Goal: Answer question/provide support

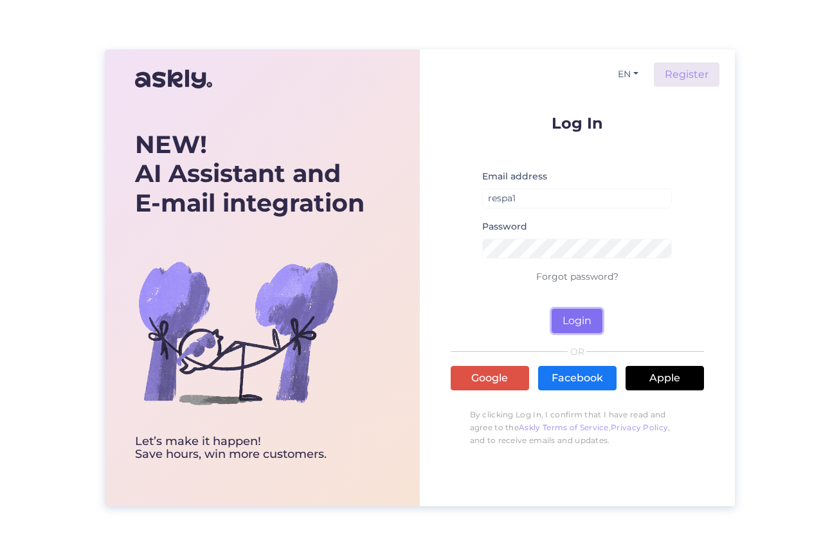
click at [586, 327] on button "Login" at bounding box center [577, 321] width 51 height 24
click at [557, 197] on input "respa1" at bounding box center [577, 198] width 190 height 20
click at [511, 324] on form "Log In Email address respa1 Password Forgot password? Login" at bounding box center [577, 224] width 253 height 218
click at [574, 319] on button "Login" at bounding box center [577, 321] width 51 height 24
click at [513, 323] on form "Log In Email address respa1 Password Forgot password? Login" at bounding box center [577, 224] width 253 height 218
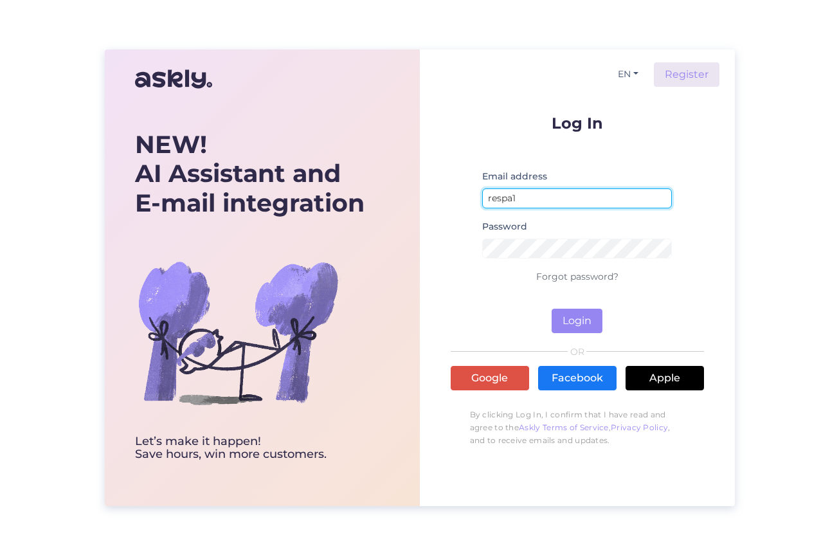
click at [540, 199] on input "respa1" at bounding box center [577, 198] width 190 height 20
click at [540, 197] on input "respa1" at bounding box center [577, 198] width 190 height 20
click at [540, 196] on input "respa1" at bounding box center [577, 198] width 190 height 20
click at [514, 195] on input "respa1" at bounding box center [577, 198] width 190 height 20
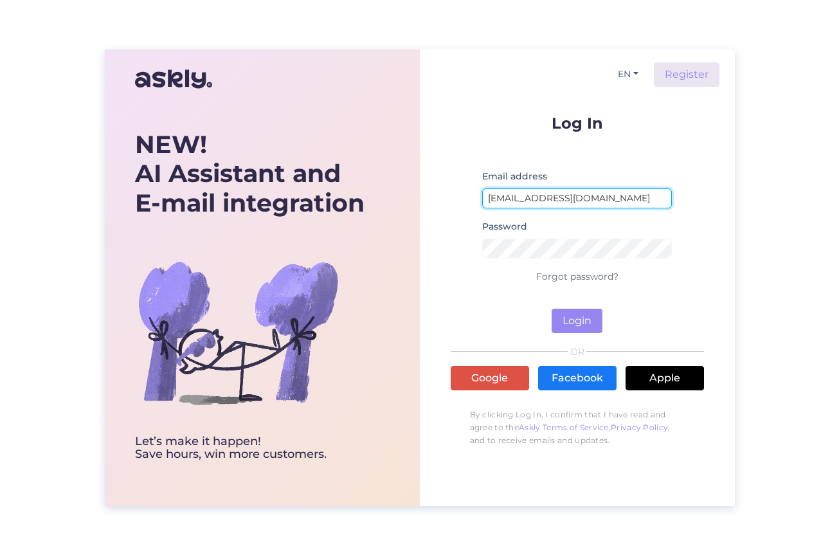
type input "[EMAIL_ADDRESS][DOMAIN_NAME]"
click at [441, 214] on div "EN Register Log In Email address [EMAIL_ADDRESS][DOMAIN_NAME] Password Forgot p…" at bounding box center [577, 278] width 315 height 457
click at [585, 326] on button "Login" at bounding box center [577, 321] width 51 height 24
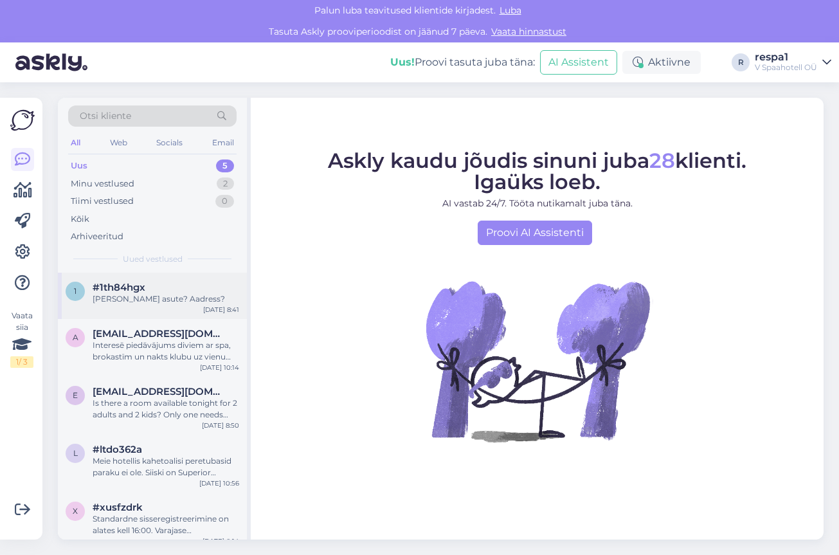
click at [175, 306] on div "1 #1th84hgx [PERSON_NAME] asute? Aadress? [DATE] 8:41" at bounding box center [152, 296] width 189 height 46
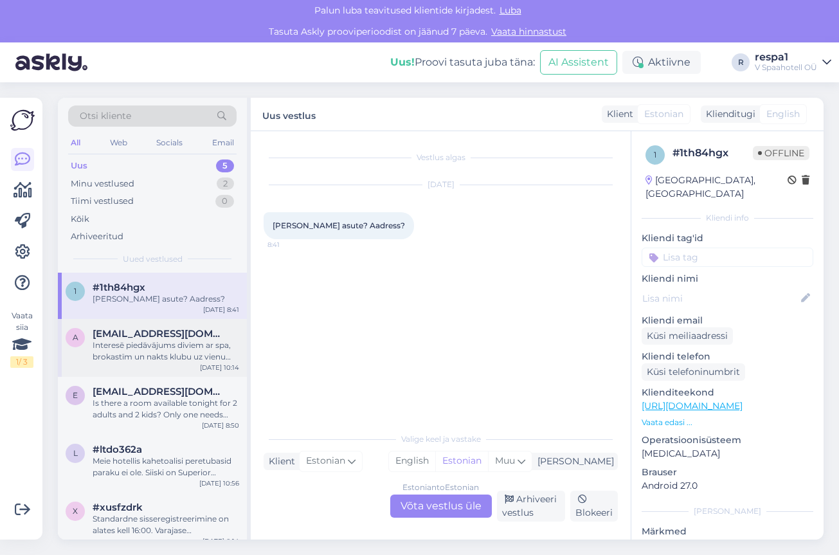
click at [177, 359] on div "Interesē piedāvājums diviem ar spa, brokastīm un nakts klubu uz vienu nakti pie…" at bounding box center [166, 351] width 147 height 23
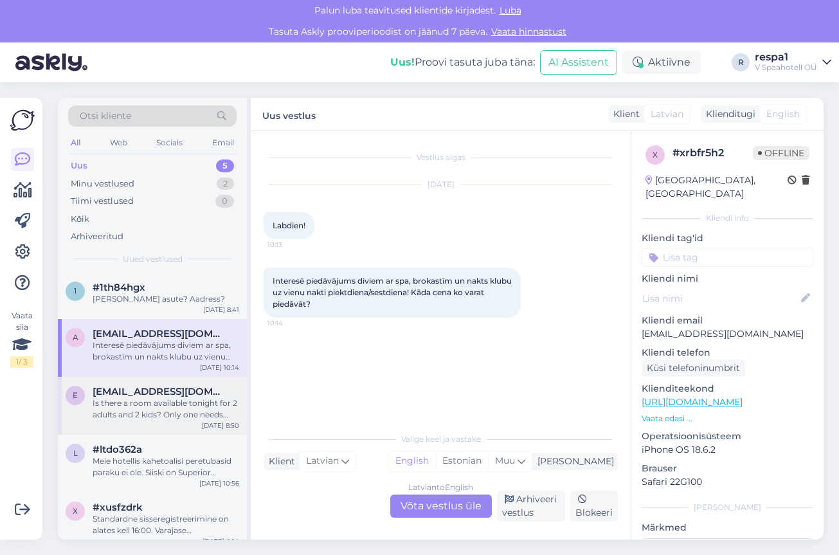
click at [172, 410] on div "Is there a room available tonight for 2 adults and 2 kids? Only one needs addit…" at bounding box center [166, 408] width 147 height 23
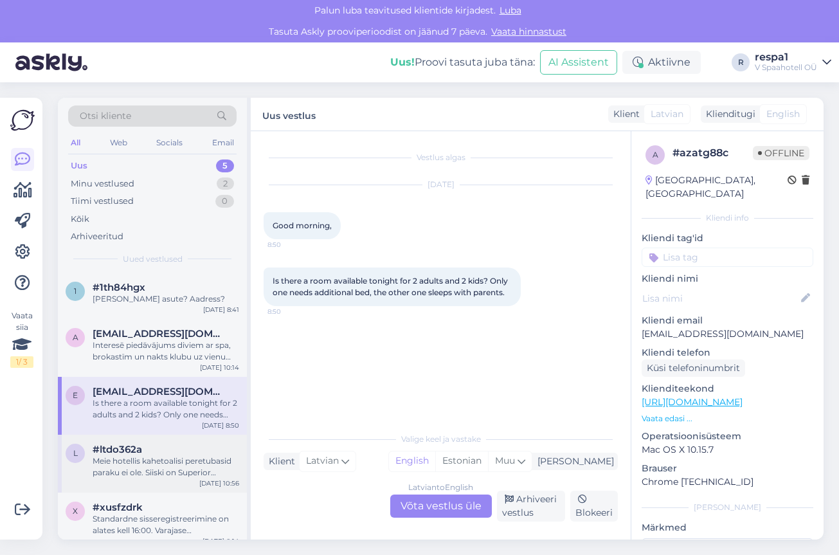
click at [176, 461] on div "Meie hotellis kahetoalisi peretubasid paraku ei ole. Siiski on Superior toaklas…" at bounding box center [166, 466] width 147 height 23
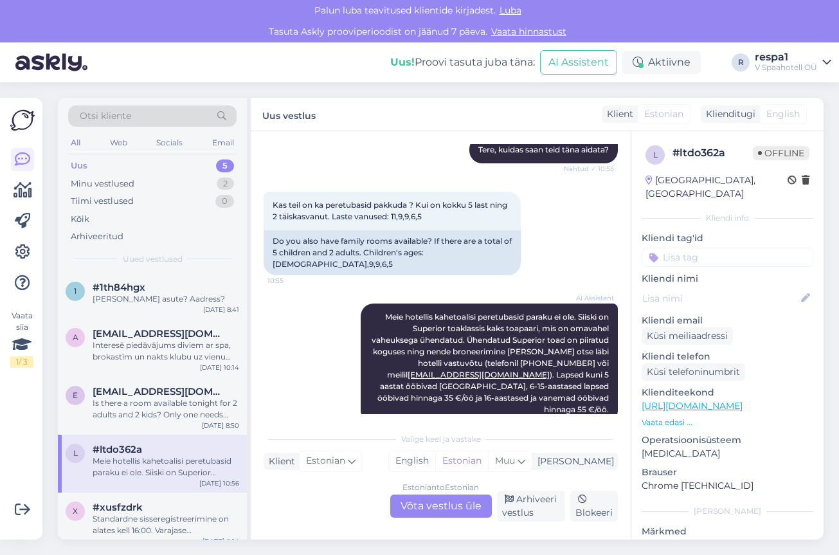
scroll to position [10, 0]
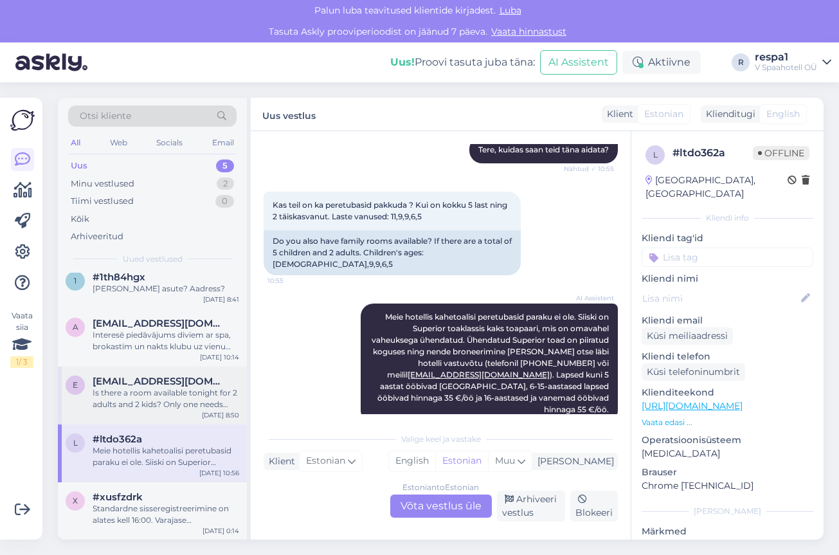
click at [156, 410] on div "e [EMAIL_ADDRESS][DOMAIN_NAME] Is there a room available tonight for 2 adults a…" at bounding box center [152, 396] width 189 height 58
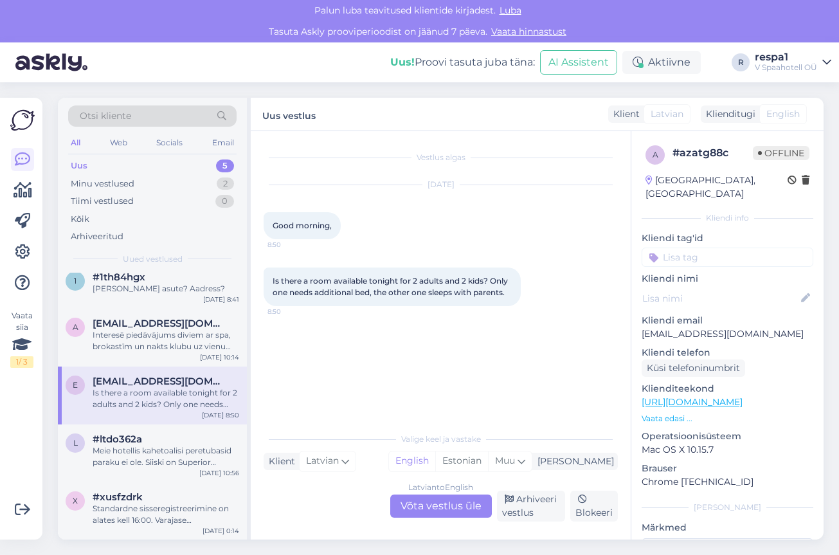
click at [716, 327] on p "[EMAIL_ADDRESS][DOMAIN_NAME]" at bounding box center [728, 334] width 172 height 14
copy p "[EMAIL_ADDRESS][DOMAIN_NAME]"
click at [579, 324] on div "Vestlus algas [DATE] Good morning, 8:50 Is there a room available tonight for 2…" at bounding box center [447, 279] width 366 height 270
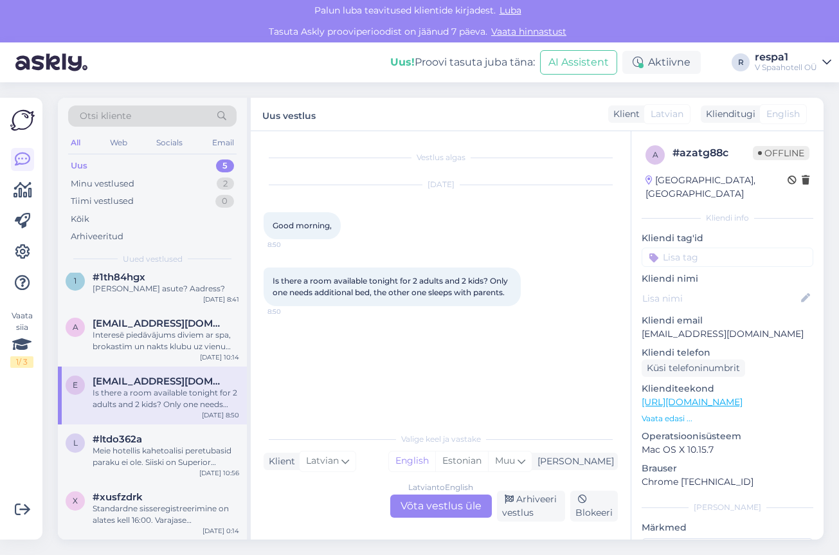
click at [444, 504] on div "Latvian to English Võta vestlus üle" at bounding box center [441, 506] width 102 height 23
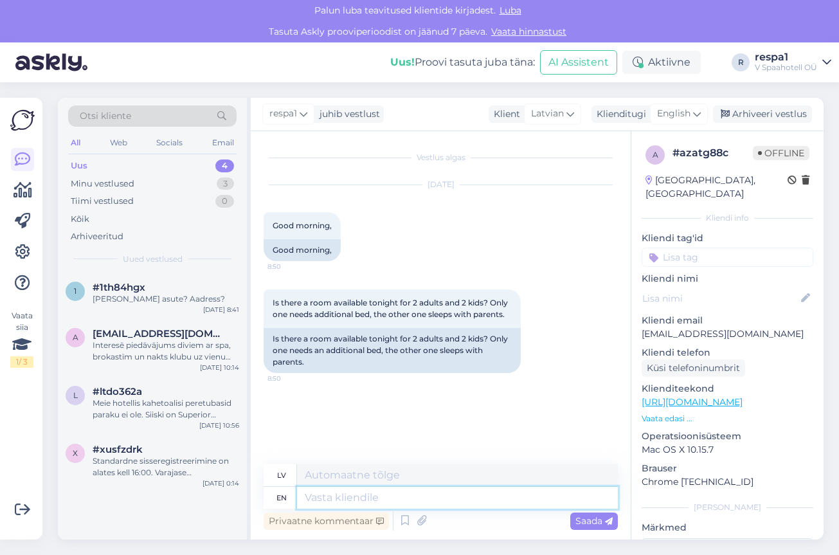
click at [372, 493] on textarea at bounding box center [457, 498] width 321 height 22
click at [370, 476] on textarea at bounding box center [457, 475] width 321 height 22
click at [372, 493] on textarea at bounding box center [457, 498] width 321 height 22
type textarea "Hello"
type textarea "Sveiki"
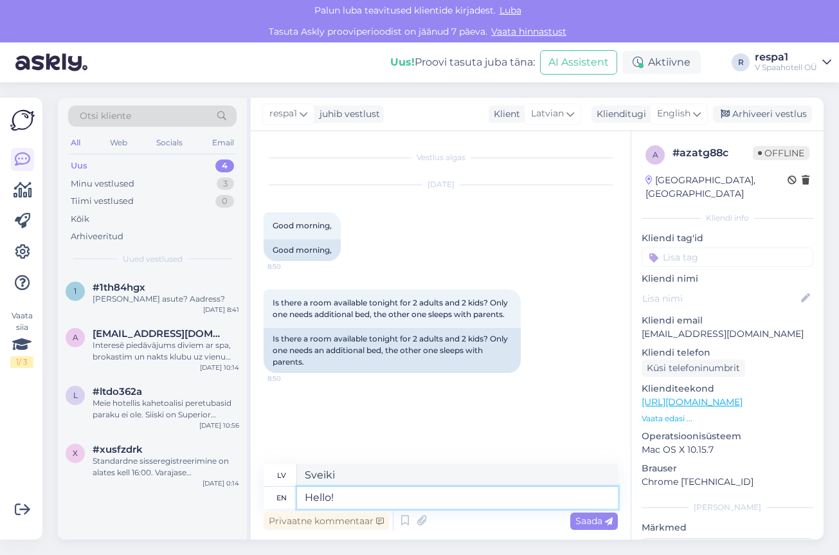
type textarea "Hello!"
type textarea "Sveiki!"
type textarea "Hello!"
click at [174, 468] on div "Standardne sisseregistreerimine on alates kell 16:00. Varajase sisseregistreeri…" at bounding box center [166, 466] width 147 height 23
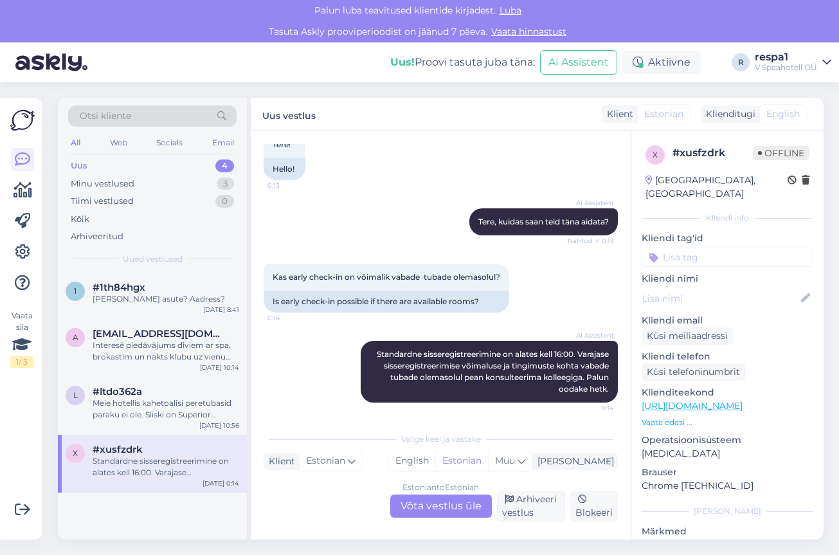
scroll to position [84, 0]
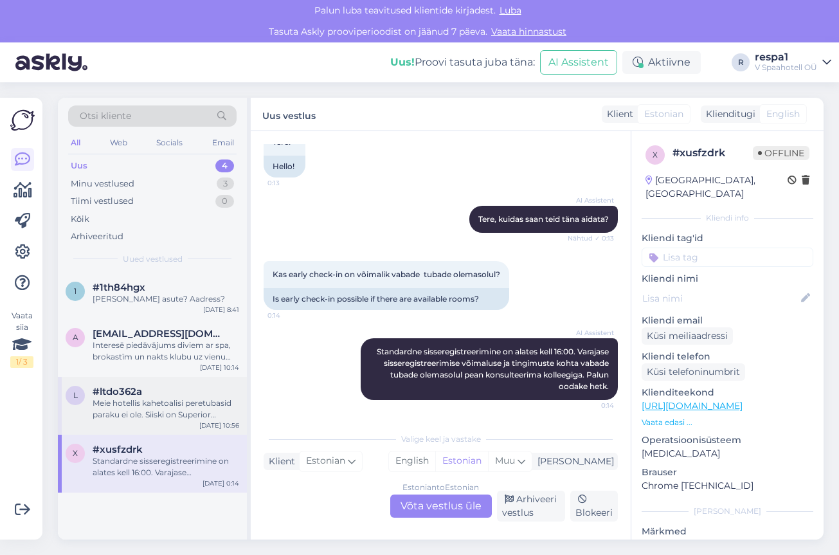
click at [120, 410] on div "Meie hotellis kahetoalisi peretubasid paraku ei ole. Siiski on Superior toaklas…" at bounding box center [166, 408] width 147 height 23
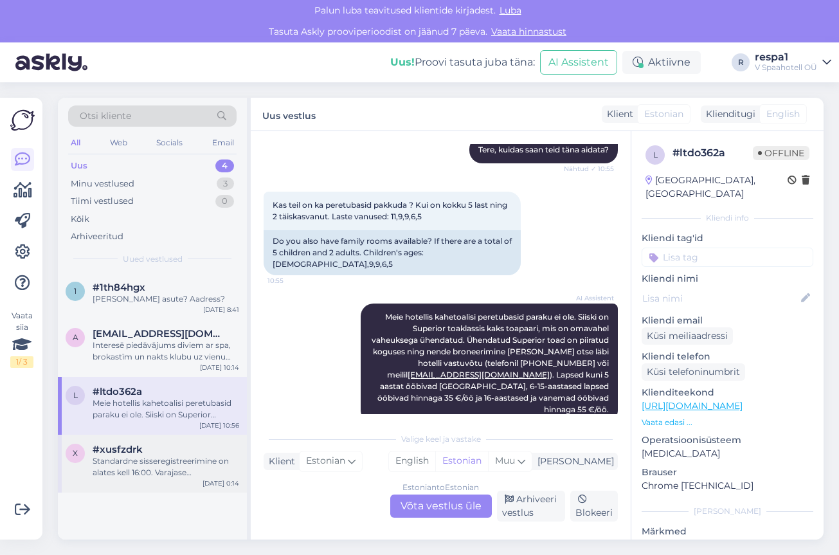
click at [140, 471] on div "Standardne sisseregistreerimine on alates kell 16:00. Varajase sisseregistreeri…" at bounding box center [166, 466] width 147 height 23
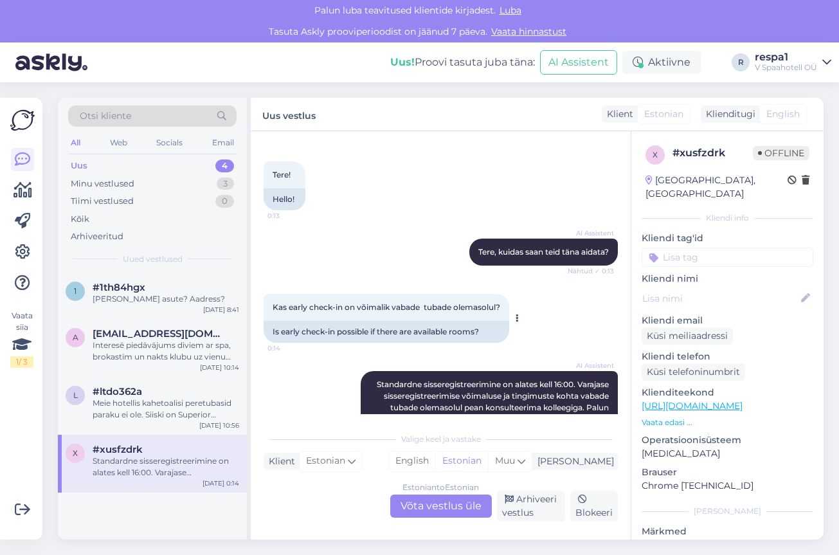
scroll to position [0, 0]
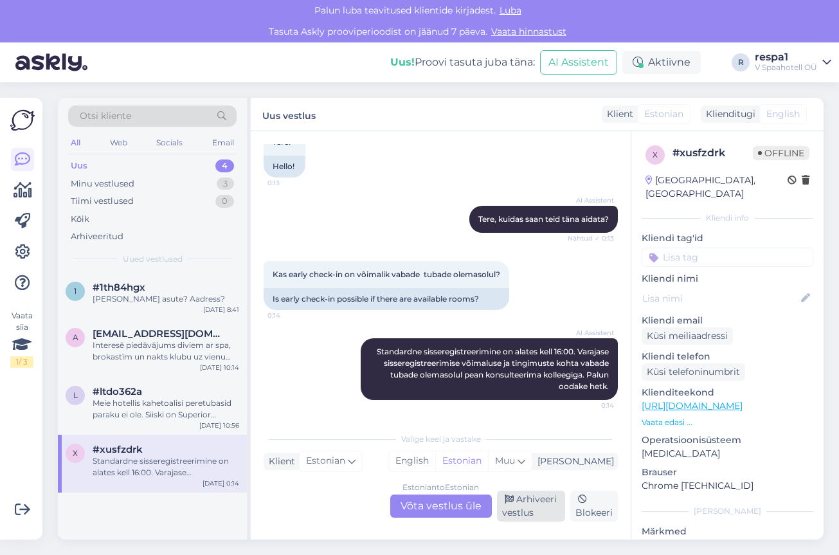
click at [514, 499] on div "Arhiveeri vestlus" at bounding box center [531, 506] width 69 height 31
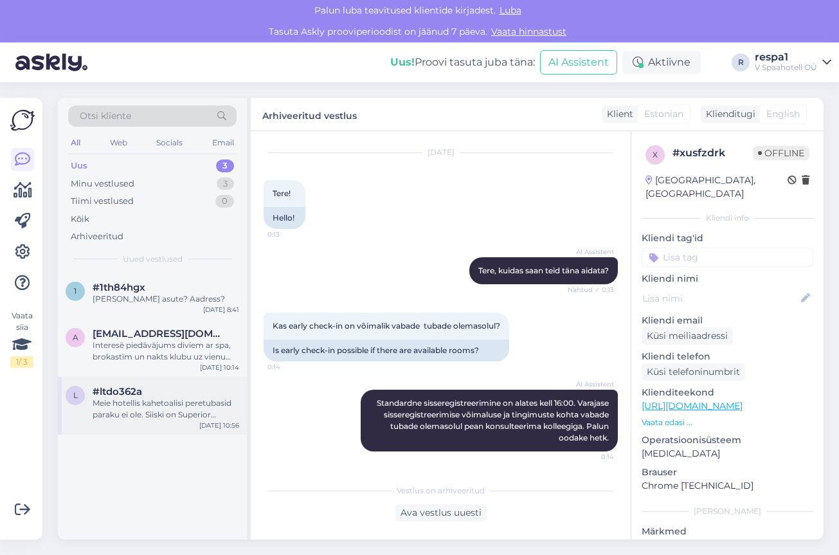
click at [131, 409] on div "Meie hotellis kahetoalisi peretubasid paraku ei ole. Siiski on Superior toaklas…" at bounding box center [166, 408] width 147 height 23
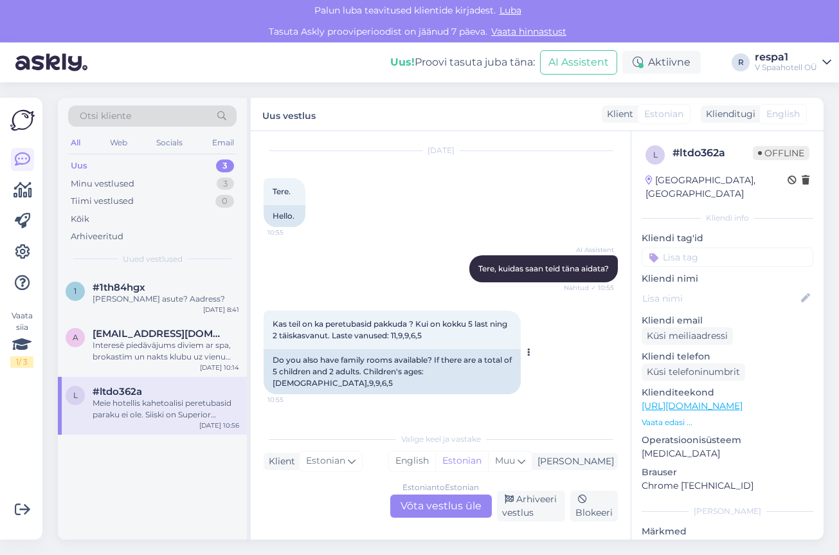
scroll to position [24, 0]
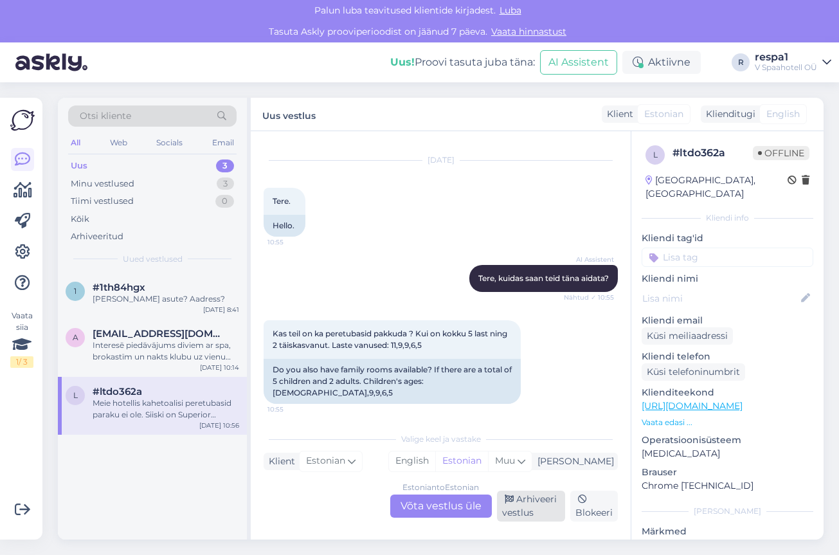
click at [540, 509] on div "Arhiveeri vestlus" at bounding box center [531, 506] width 69 height 31
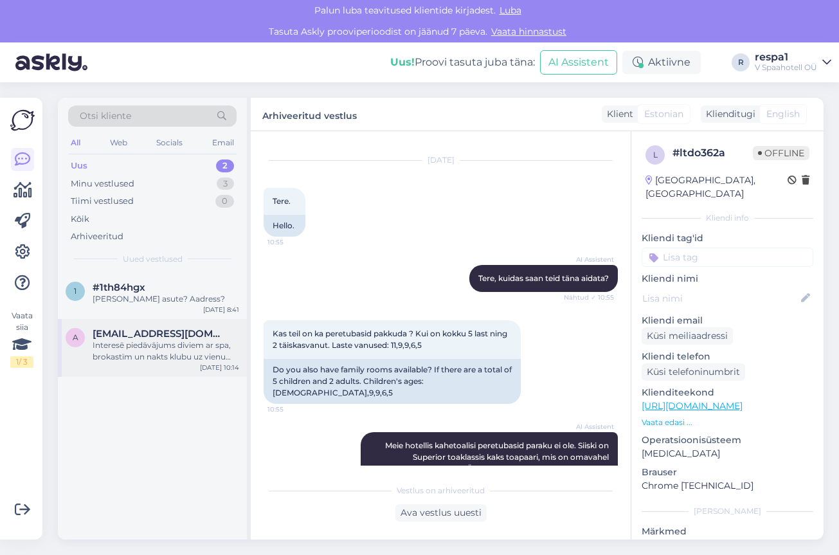
click at [156, 356] on div "Interesē piedāvājums diviem ar spa, brokastīm un nakts klubu uz vienu nakti pie…" at bounding box center [166, 351] width 147 height 23
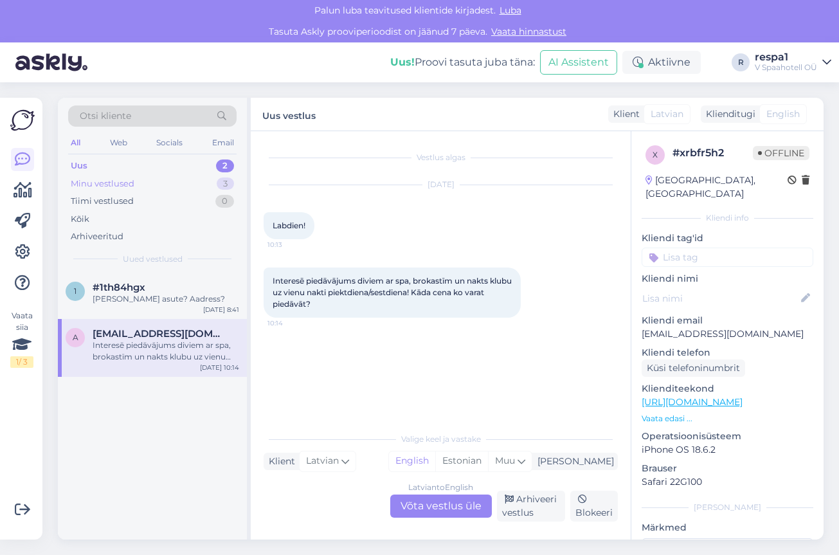
click at [154, 179] on div "Minu vestlused 3" at bounding box center [152, 184] width 168 height 18
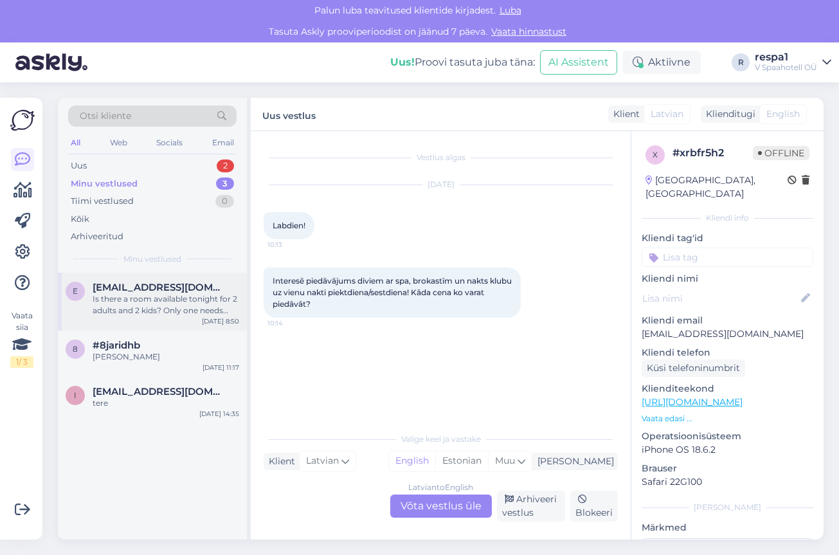
click at [167, 304] on div "Is there a room available tonight for 2 adults and 2 kids? Only one needs addit…" at bounding box center [166, 304] width 147 height 23
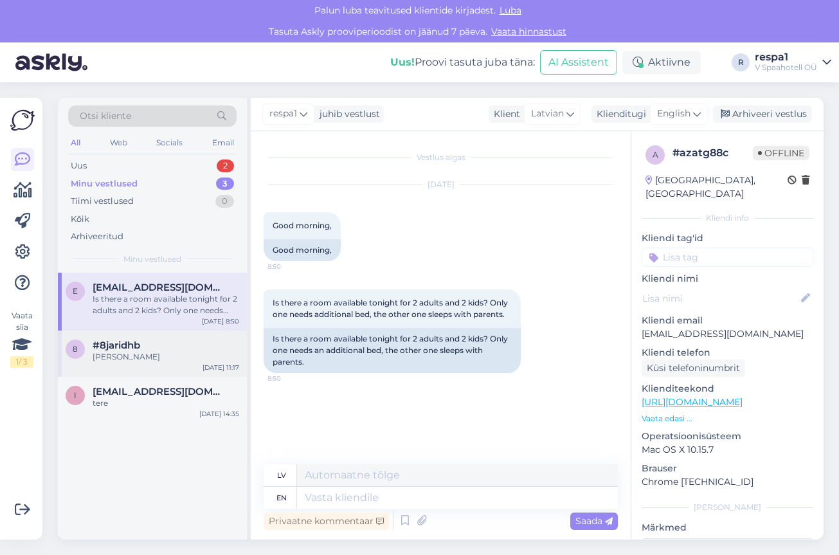
click at [165, 363] on div "8 #8jaridhb [PERSON_NAME] [DATE] 11:17" at bounding box center [152, 354] width 189 height 46
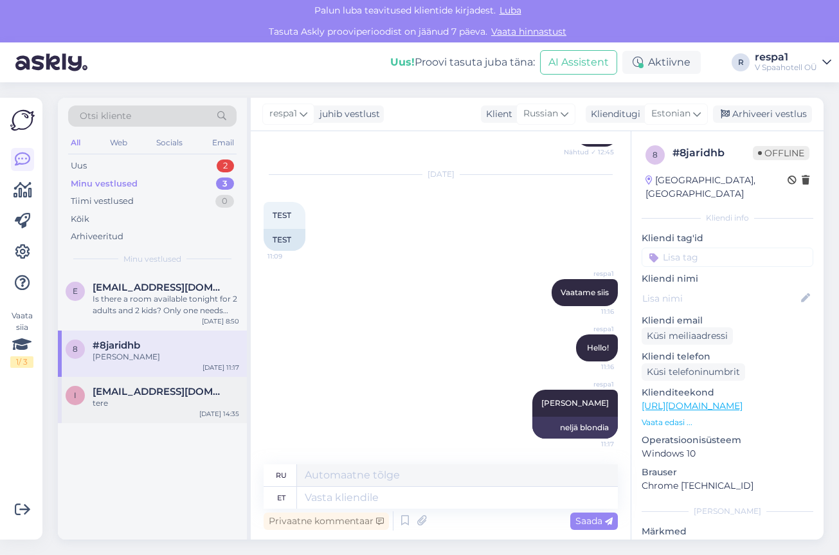
click at [146, 408] on div "tere" at bounding box center [166, 403] width 147 height 12
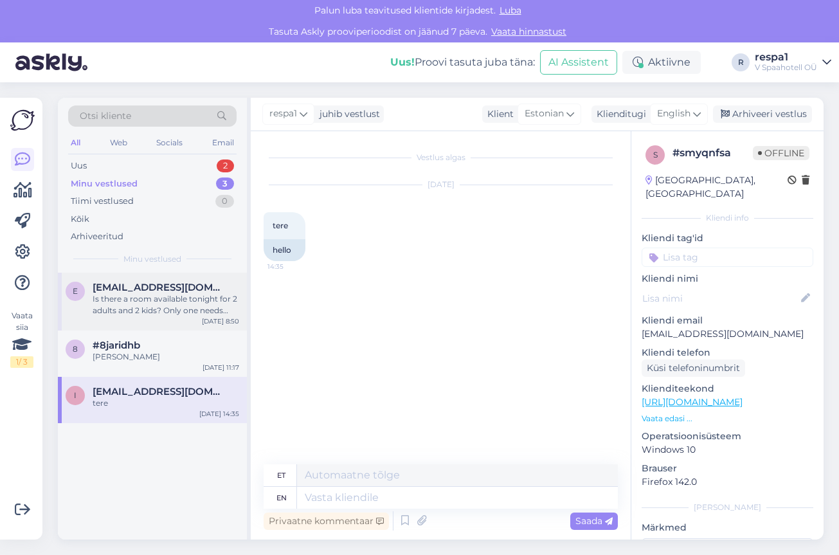
click at [157, 300] on div "Is there a room available tonight for 2 adults and 2 kids? Only one needs addit…" at bounding box center [166, 304] width 147 height 23
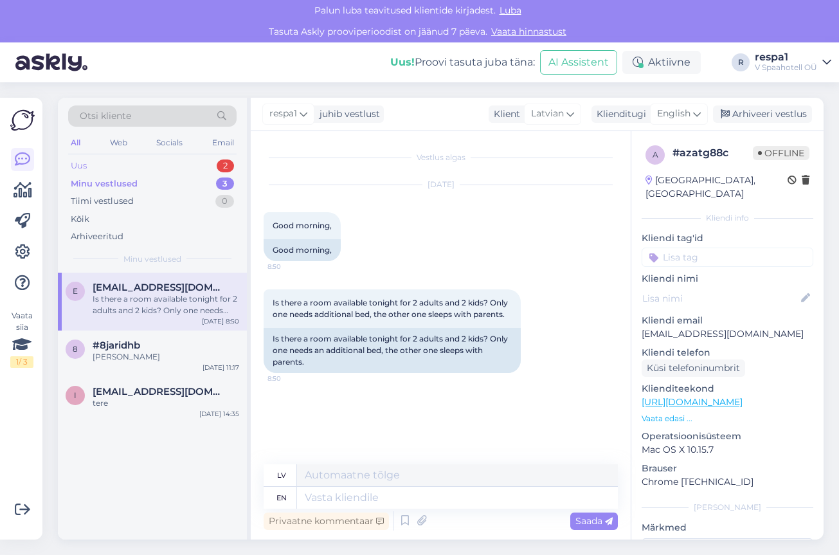
click at [149, 165] on div "Uus 2" at bounding box center [152, 166] width 168 height 18
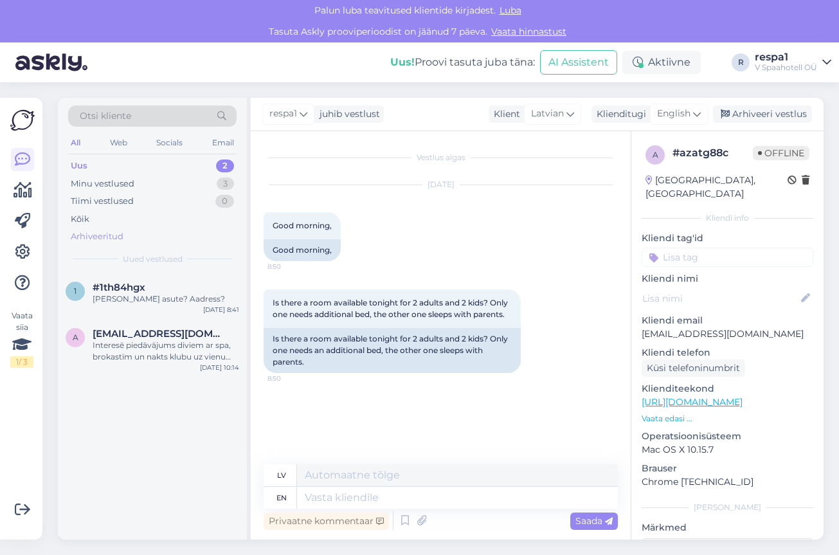
click at [133, 229] on div "Arhiveeritud" at bounding box center [152, 237] width 168 height 18
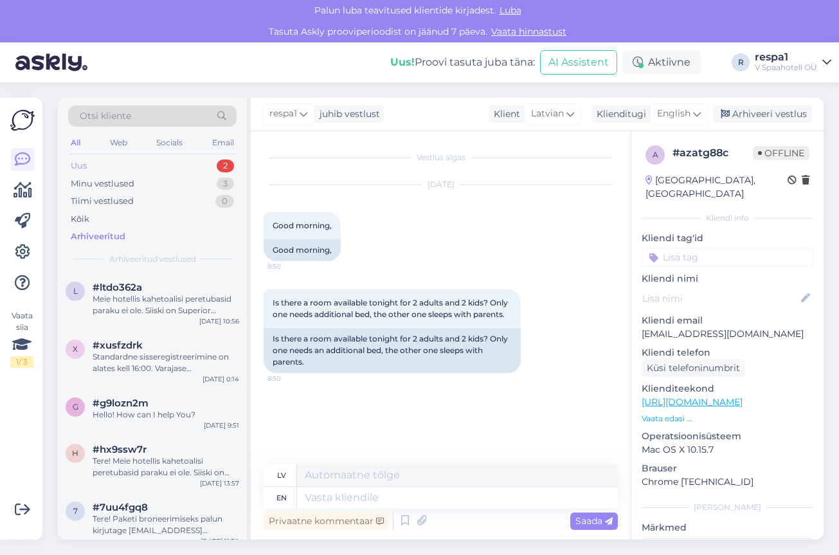
click at [140, 163] on div "Uus 2" at bounding box center [152, 166] width 168 height 18
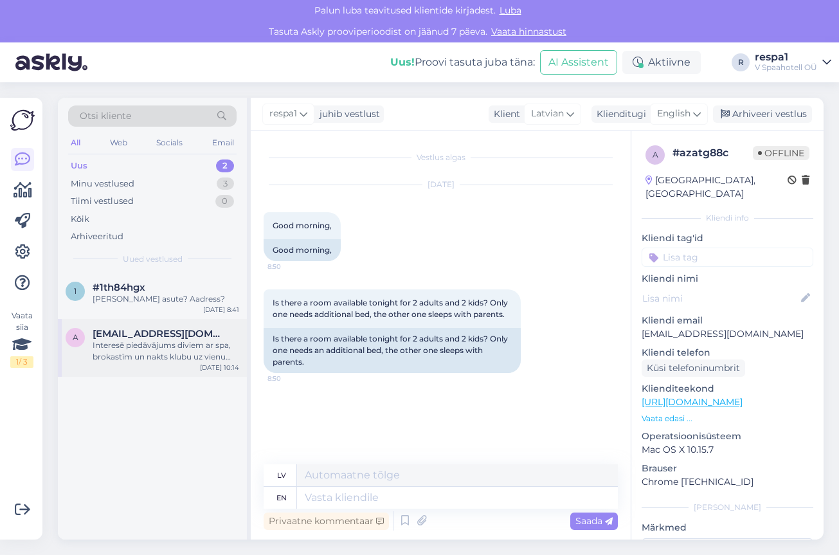
click at [174, 358] on div "Interesē piedāvājums diviem ar spa, brokastīm un nakts klubu uz vienu nakti pie…" at bounding box center [166, 351] width 147 height 23
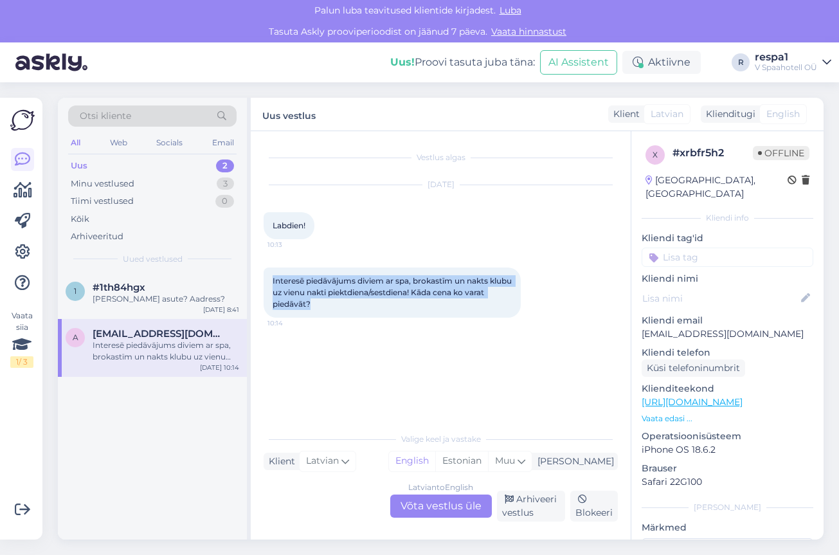
drag, startPoint x: 350, startPoint y: 303, endPoint x: 270, endPoint y: 280, distance: 83.0
click at [270, 280] on div "Interesē piedāvājums diviem ar spa, brokastīm un nakts klubu uz vienu nakti pie…" at bounding box center [392, 293] width 257 height 50
drag, startPoint x: 270, startPoint y: 280, endPoint x: 302, endPoint y: 286, distance: 32.8
copy span "Interesē piedāvājums diviem ar spa, brokastīm un nakts klubu uz vienu nakti pie…"
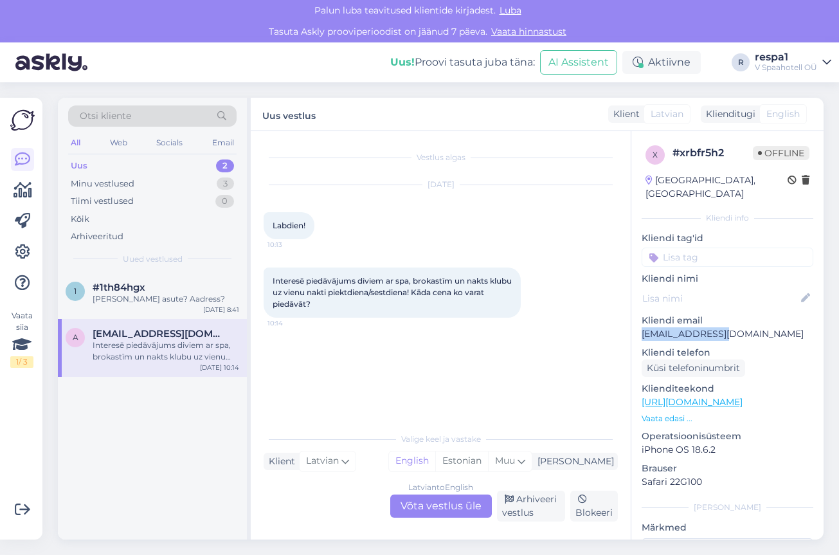
drag, startPoint x: 720, startPoint y: 320, endPoint x: 642, endPoint y: 320, distance: 77.2
click at [642, 327] on p "[EMAIL_ADDRESS][DOMAIN_NAME]" at bounding box center [728, 334] width 172 height 14
copy p "[EMAIL_ADDRESS][DOMAIN_NAME]"
click at [460, 505] on div "Latvian to English Võta vestlus üle" at bounding box center [441, 506] width 102 height 23
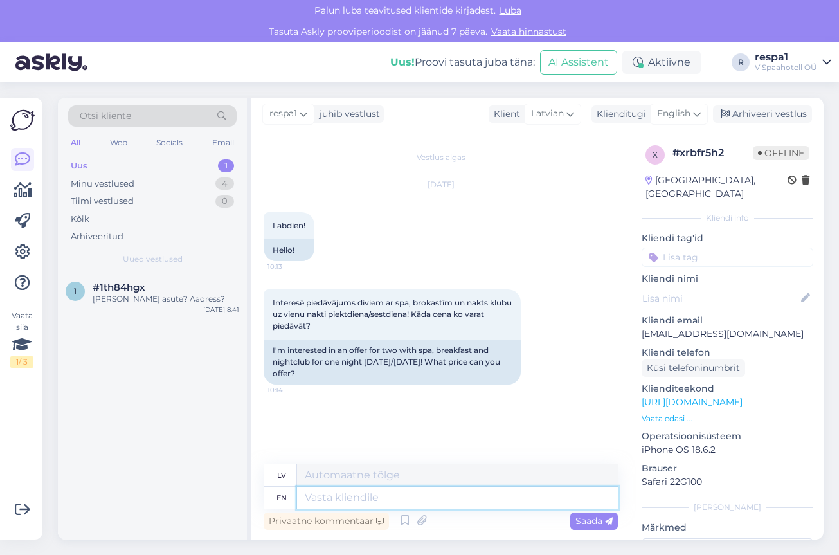
click at [383, 500] on textarea at bounding box center [457, 498] width 321 height 22
type textarea "Hello!"
type textarea "Sveiki!"
type textarea "Hello! Thank"
type textarea "Sveiki! Paldies"
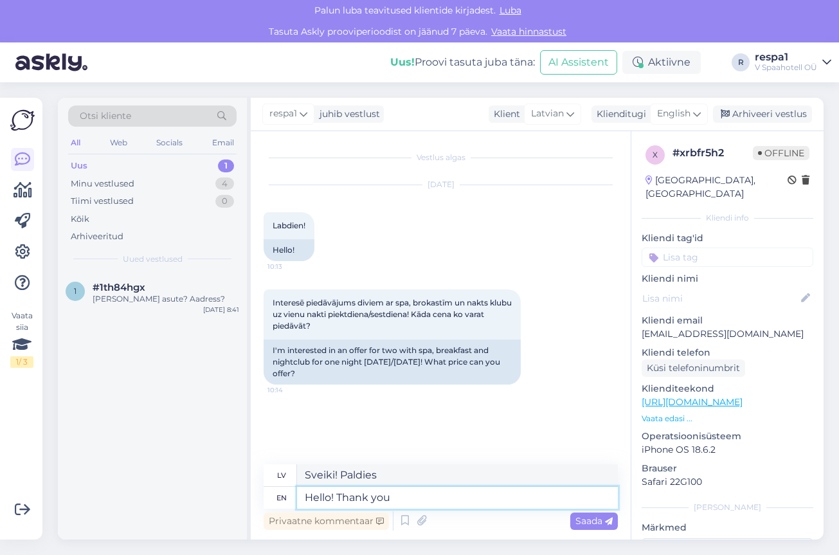
type textarea "Hello! Thank you"
type textarea "Sveiki! Paldies!"
type textarea "Hello! Thank you for yo"
type textarea "Sveiki! Paldies par"
type textarea "Hello! Thank you for your l"
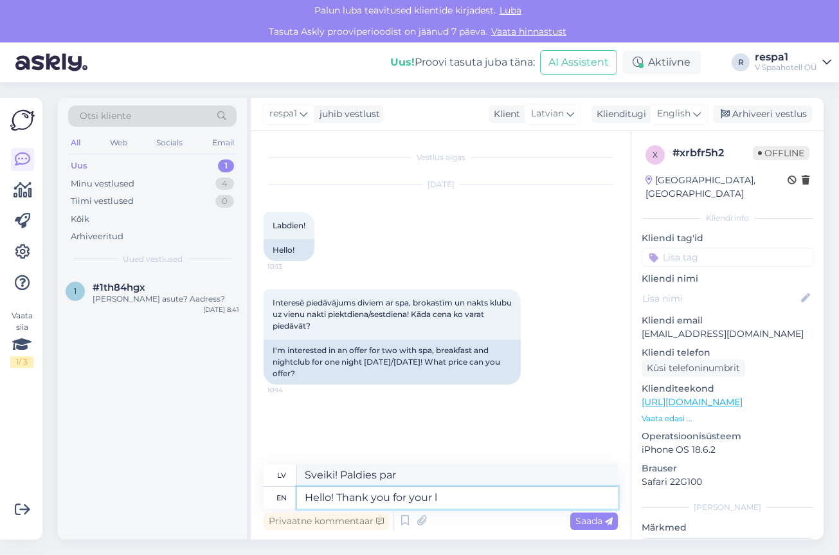
type textarea "Sveiki! Paldies par [PERSON_NAME]"
type textarea "Hello! Thank you for your letter!"
type textarea "Sveiki! Paldies par jūsu vēstuli!"
type textarea "Hello! Thank you for your letter! In order"
type textarea "Sveiki! Paldies par jūsu vēstuli! Lai"
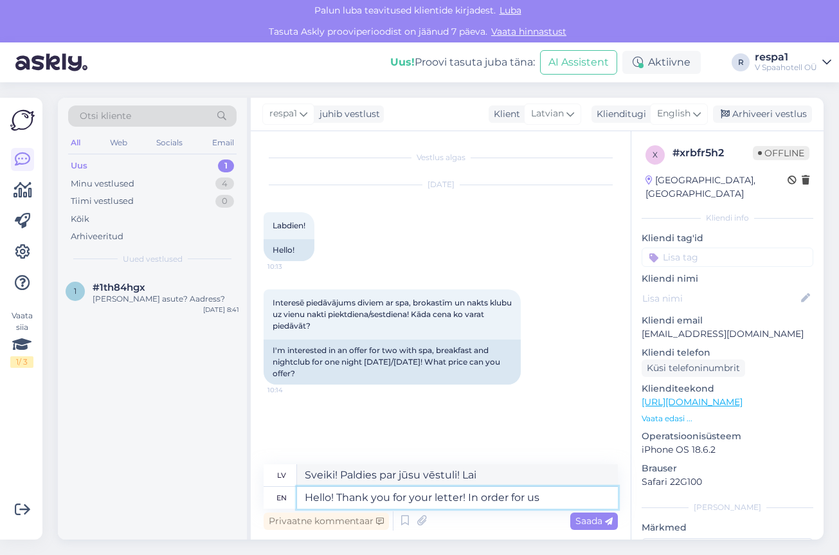
type textarea "Hello! Thank you for your letter! In order for us"
type textarea "Sveiki! Paldies par jūsu vēstuli! Lai mēs"
type textarea "Hello! Thank you for your letter! In order for us to ma"
type textarea "Sveiki! Paldies par jūsu vēstuli! Lai mēs varētu"
type textarea "Hello! Thank you for your letter! In order for us to make an"
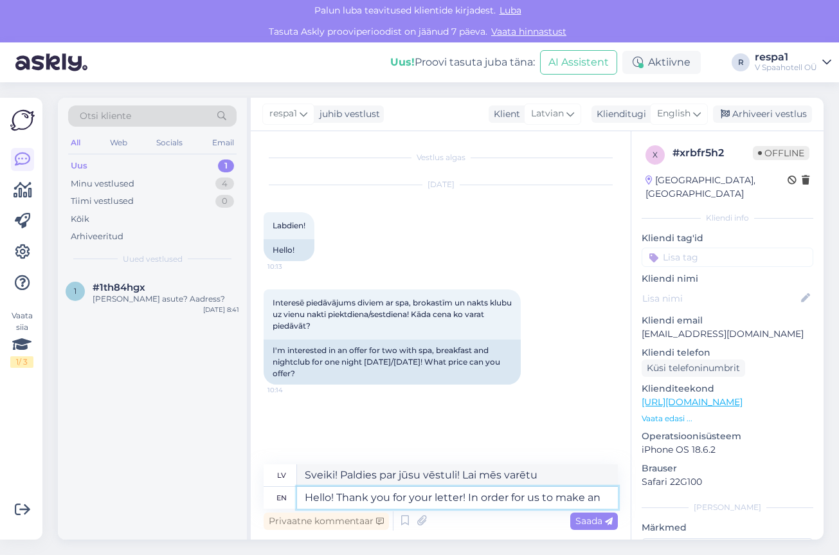
type textarea "Sveiki! Paldies par jūsu vēstuli! Lai mēs varētu izveidot"
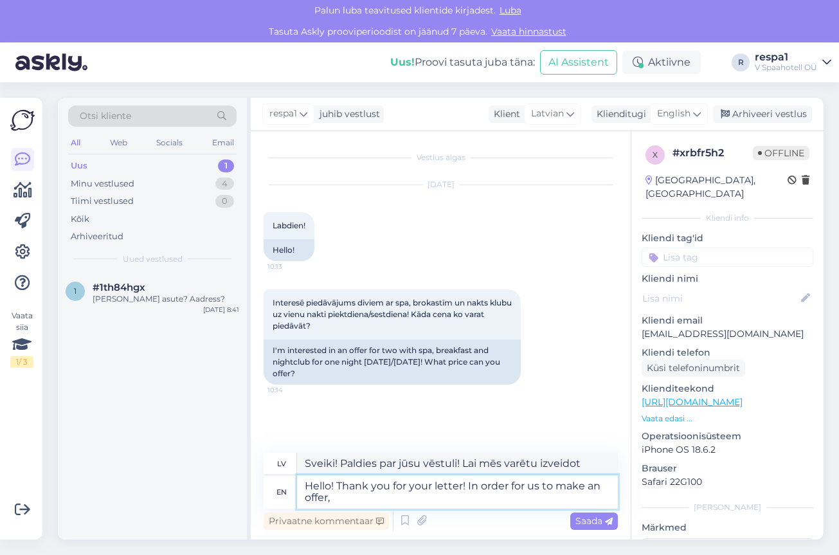
type textarea "Hello! Thank you for your letter! In order for us to make an offer, w"
type textarea "Sveiki! Paldies par [PERSON_NAME] vēstuli! Lai mēs varētu izteikt piedāvājumu,"
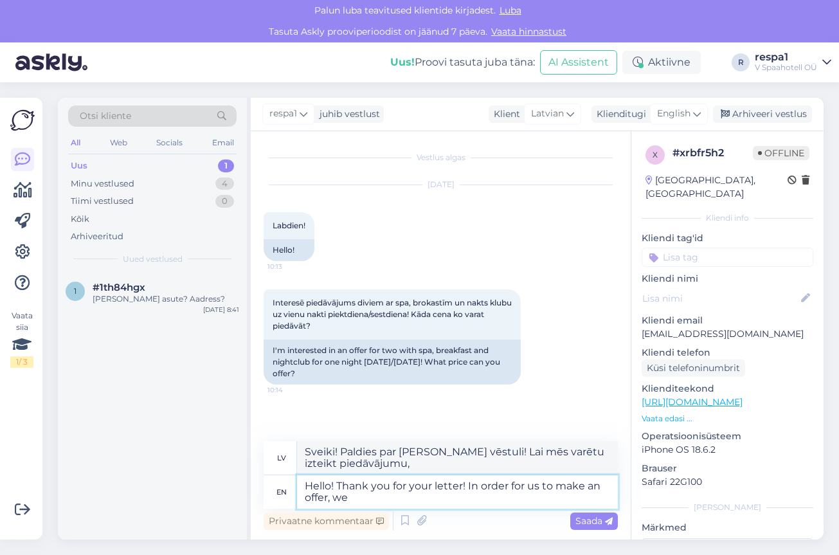
type textarea "Hello! Thank you for your letter! In order for us to make an offer, we w"
type textarea "Sveiki! Paldies par jūsu vēstuli! Lai mēs varētu izteikt piedāvājumu, mēs"
type textarea "Hello! Thank you for your letter! In order for us to make an offer, we will b"
type textarea "Sveiki! Paldies par jūsu vēstuli! Lai mēs varētu izteikt piedāvājumu, mēs to da…"
type textarea "Hello! Thank you for your letter! In order for us to make an offer, we wi"
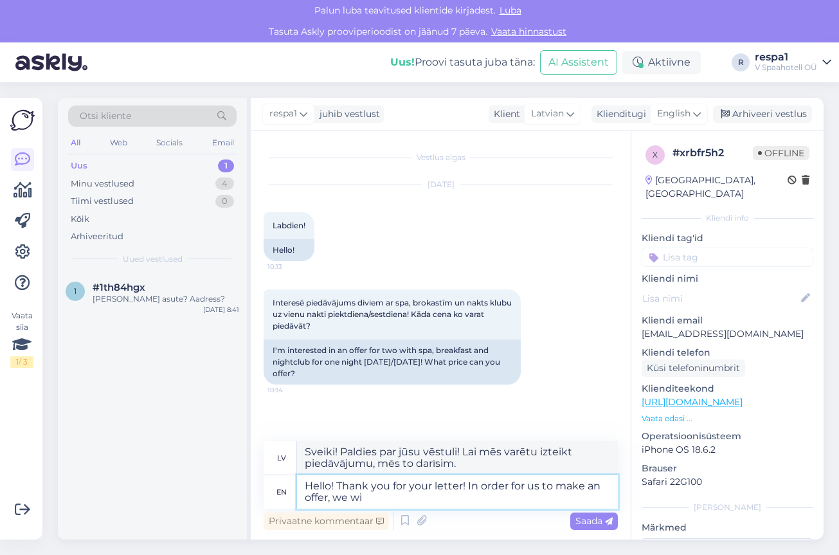
type textarea "Sveiki! Paldies par jūsu vēstuli! Lai mēs varētu izteikt piedāvājumu, mēs vēlam…"
type textarea "Hello! Thank you for your letter! In order for us to make an offer, we will ne"
type textarea "Sveiki! Paldies par jūsu vēstuli! Lai mēs varētu izteikt piedāvājumu, mēs to da…"
type textarea "Hello! Thank you for your letter! In order for us to make an offer, we will nee…"
type textarea "Sveiki! Paldies par jūsu vēstuli! Lai mēs varētu izteikt piedāvājumu, mums būs …"
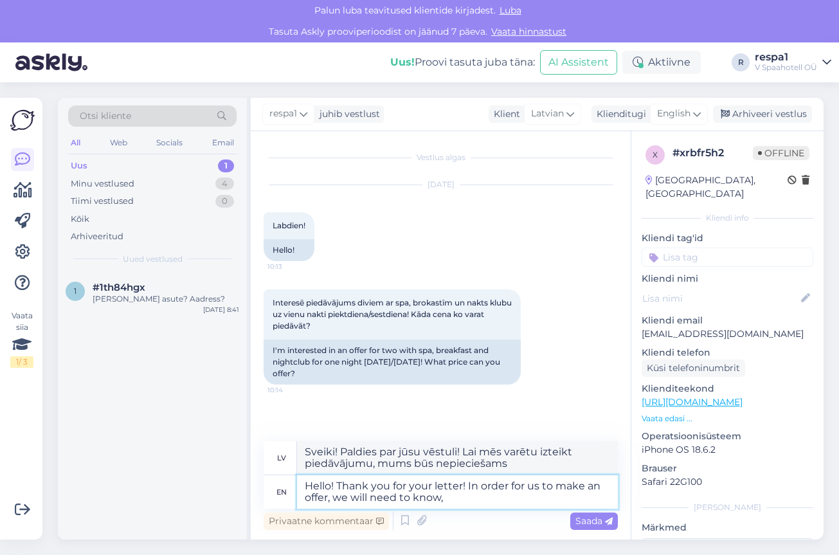
type textarea "Hello! Thank you for your letter! In order for us to make an offer, we will nee…"
type textarea "Sveiki! Paldies par jūsu vēstuli! Lai mēs varētu izteikt piedāvājumu, mums jāzi…"
type textarea "Hello! Thank you for your letter! In order for us to make an offer, we will nee…"
type textarea "Sveiki! Paldies par jūsu vēstuli! Lai mēs varētu izteikt piedāvājumu, mums jāzi…"
type textarea "Hello! Thank you for your letter! In order for us to make an offer, we will nee…"
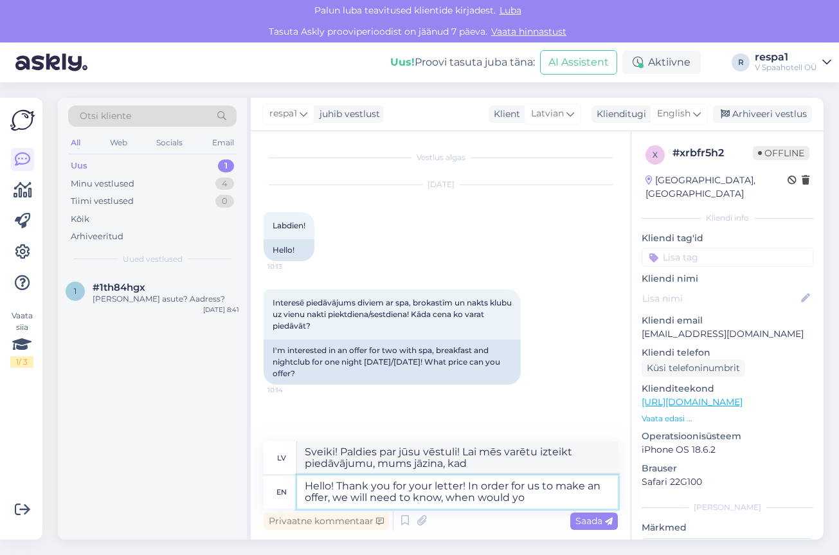
type textarea "Sveiki! Paldies par jūsu vēstuli! Lai mēs varētu izteikt piedāvājumu, mums jāzi…"
type textarea "Hello! Thank you for your letter! In order for us to make an offer, we will nee…"
type textarea "Sveiki! Paldies par jūsu vēstuli! Lai mēs varētu izteikt piedāvājumu, mums jāzi…"
type textarea "Hello! Thank you for your letter! In order for us to make an offer, we will nee…"
type textarea "Sveiki! Paldies par [PERSON_NAME] vēstuli! Lai mēs varētu izteikt piedāvājumu, …"
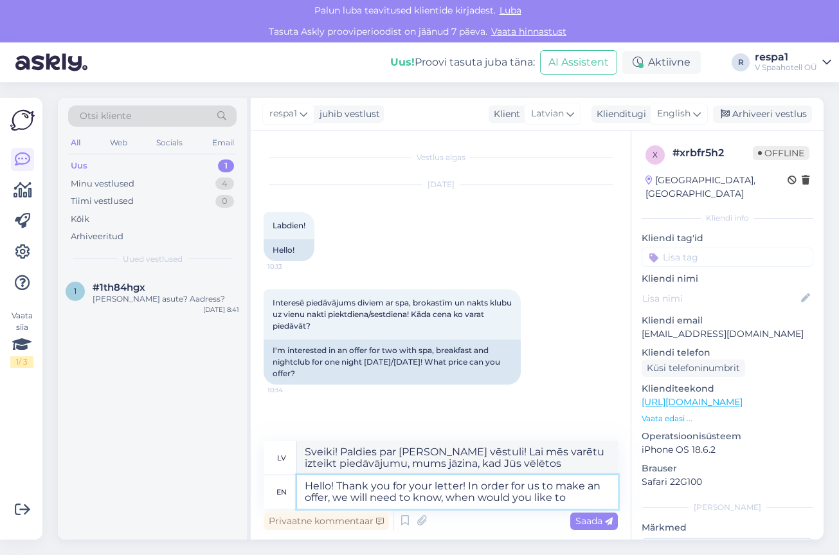
type textarea "Hello! Thank you for your letter! In order for us to make an offer, we will nee…"
type textarea "Sveiki! Paldies par jūsu vēstuli! Lai mēs varētu izteikt piedāvājumu, mums jāzi…"
type textarea "Hello! Thank you for your letter! In order for us to make an offer, we will nee…"
type textarea "Sveiki! Paldies par jūsu vēstuli! Lai mēs varētu izteikt piedāvājumu, mums jāzi…"
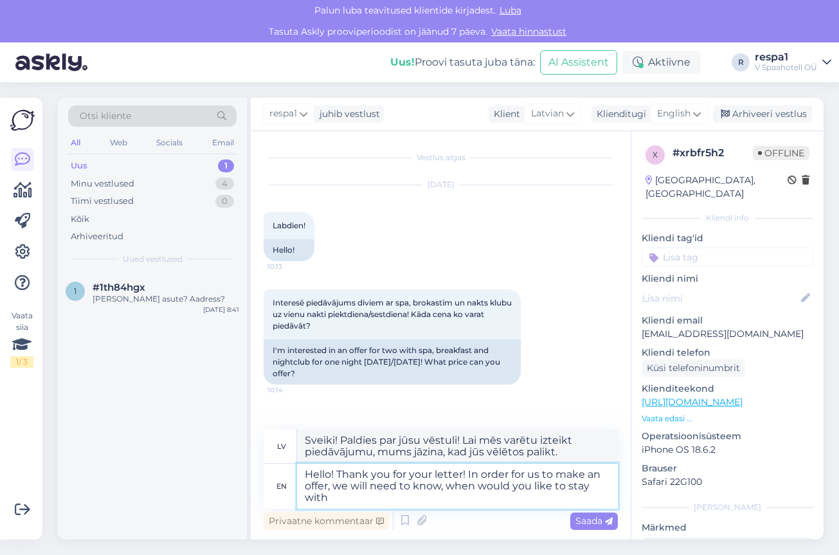
type textarea "Hello! Thank you for your letter! In order for us to make an offer, we will nee…"
type textarea "Sveiki! Paldies par jūsu vēstuli! Lai mēs varētu izteikt piedāvājumu, mums jāzi…"
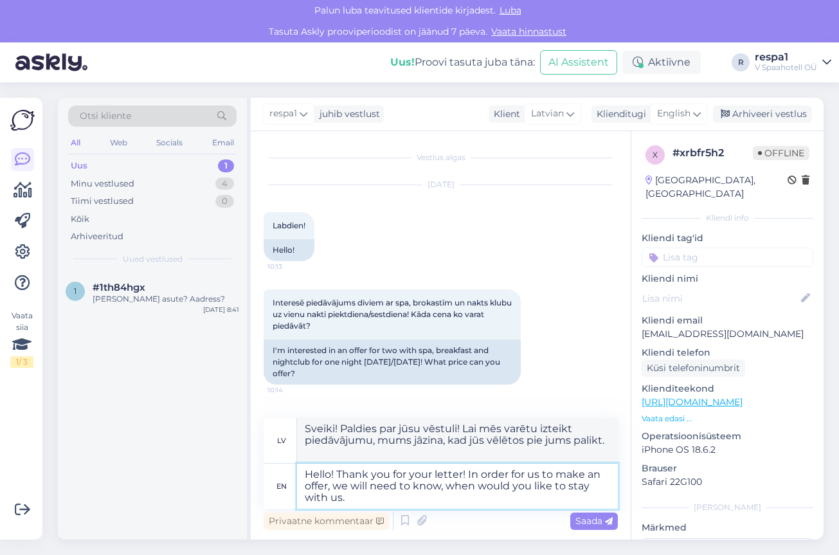
type textarea "Hello! Thank you for your letter! In order for us to make an offer, we will nee…"
type textarea "Sveiki! Paldies par jūsu vēstuli! Lai mēs varētu izteikt piedāvājumu, mums jāzi…"
type textarea "Hello! Thank you for your letter! In order for us to make an offer, we will nee…"
type textarea "Sveiki! Paldies par jūsu vēstuli! Lai mēs varētu izteikt piedāvājumu, mums jāzi…"
type textarea "Hello! Thank you for your letter! In order for us to make an offer, we will nee…"
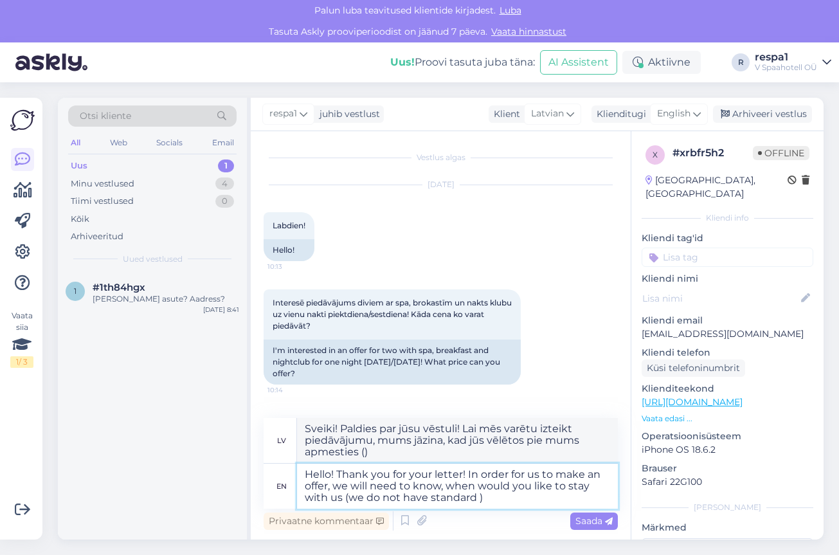
type textarea "Sveiki! Paldies par jūsu vēstuli! Lai mēs varētu izteikt piedāvājumu, mums jāzi…"
type textarea "Hello! Thank you for your letter! In order for us to make an offer, we will nee…"
type textarea "Sveiki! Paldies par jūsu vēstuli! Lai mēs varētu izteikt piedāvājumu, mums jāzi…"
type textarea "Hello! Thank you for your letter! In order for us to make an offer, we will nee…"
type textarea "Sveiki! Paldies par jūsu vēstuli! Lai mēs varētu izteikt piedāvājumu, mums jāzi…"
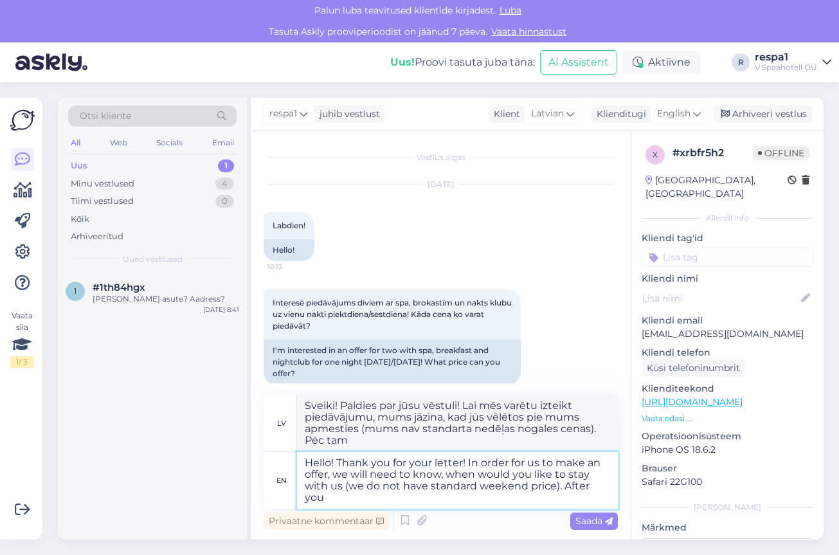
type textarea "Hello! Thank you for your letter! In order for us to make an offer, we will nee…"
type textarea "Sveiki! Paldies par jūsu vēstuli! Lai mēs varētu izteikt piedāvājumu, mums jāzi…"
type textarea "Hello! Thank you for your letter! In order for us to make an offer, we will nee…"
type textarea "Sveiki! Paldies par jūsu vēstuli! Lai mēs varētu izteikt piedāvājumu, mums jāzi…"
type textarea "Hello! Thank you for your letter! In order for us to make an offer, we will nee…"
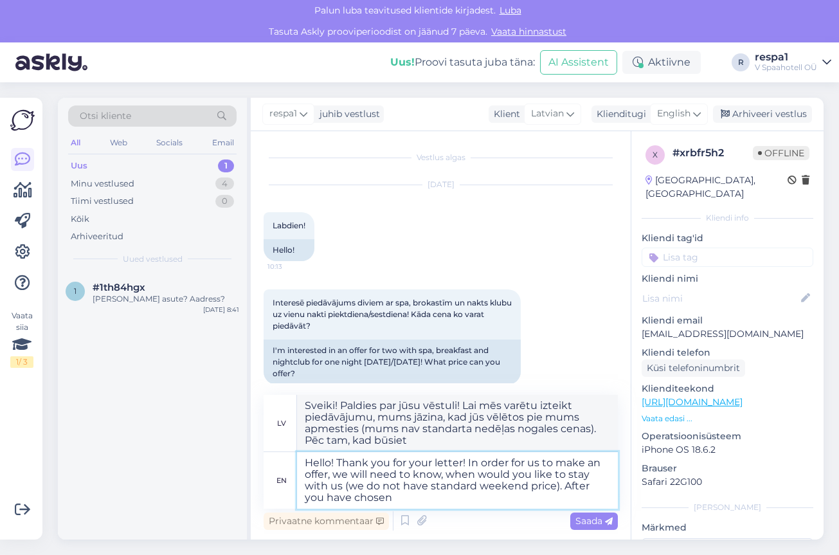
type textarea "Sveiki! Paldies par jūsu vēstuli! Lai mēs varētu izteikt piedāvājumu, mums jāzi…"
type textarea "Hello! Thank you for your letter! In order for us to make an offer, we will nee…"
type textarea "Sveiki! Paldies par jūsu vēstuli! Lai mēs varētu izteikt piedāvājumu, mums jāzi…"
type textarea "Hello! Thank you for your letter! In order for us to make an offer, we will nee…"
type textarea "Sveiki! Paldies par jūsu vēstuli! Lai mēs varētu izteikt piedāvājumu, mums jāzi…"
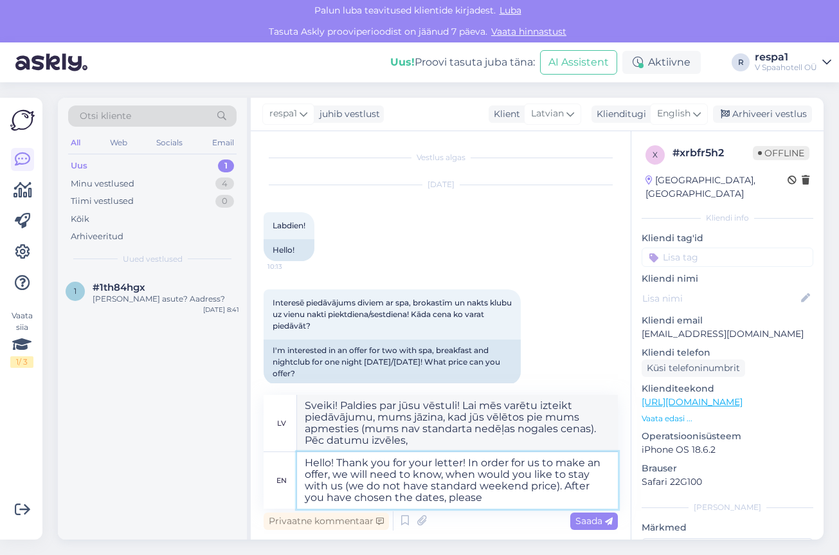
type textarea "Hello! Thank you for your letter! In order for us to make an offer, we will nee…"
type textarea "Sveiki! Paldies par jūsu vēstuli! Lai mēs varētu izteikt piedāvājumu, mums jāzi…"
type textarea "Hello! Thank you for your letter! In order for us to make an offer, we will nee…"
type textarea "Sveiki! Paldies par jūsu vēstuli! Lai mēs varētu izteikt piedāvājumu, mums jāzi…"
type textarea "Hello! Thank you for your letter! In order for us to make an offer, we will nee…"
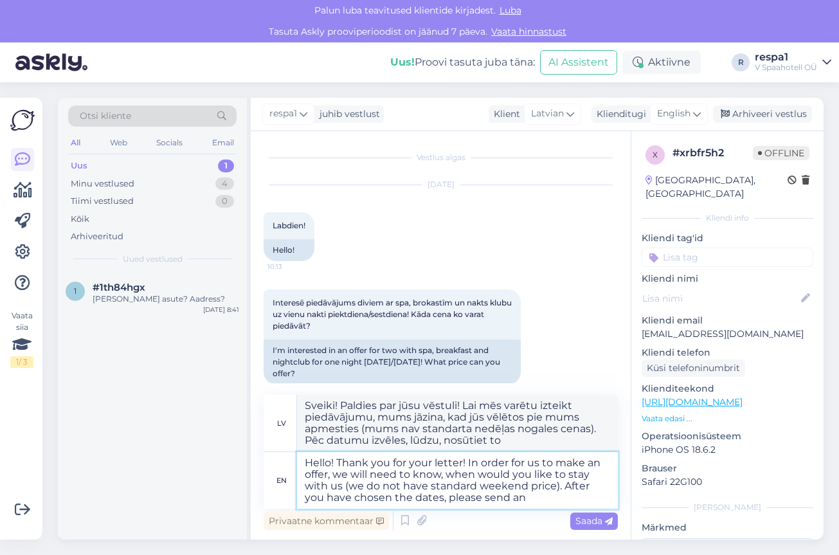
type textarea "Sveiki! Paldies par jūsu vēstuli! Lai mēs varētu izteikt piedāvājumu, mums jāzi…"
type textarea "Hello! Thank you for your letter! In order for us to make an offer, we will nee…"
type textarea "Sveiki! Paldies par jūsu vēstuli! Lai mēs varētu izteikt piedāvājumu, mums jāzi…"
type textarea "Hello! Thank you for your letter! In order for us to make an offer, we will nee…"
type textarea "Sveiki! Paldies par jūsu vēstuli! Lai mēs varētu izteikt piedāvājumu, mums jāzi…"
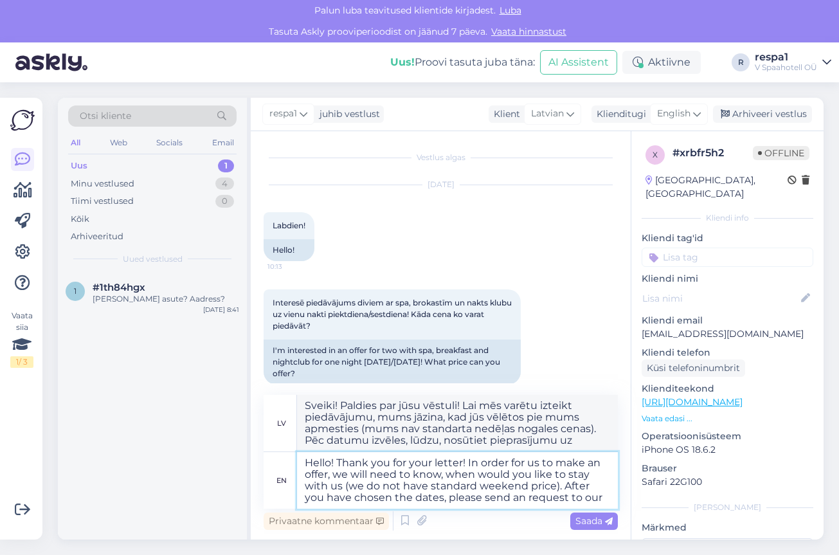
type textarea "Hello! Thank you for your letter! In order for us to make an offer, we will nee…"
type textarea "Sveiki! Paldies par jūsu vēstuli! Lai mēs varētu izteikt piedāvājumu, mums jāzi…"
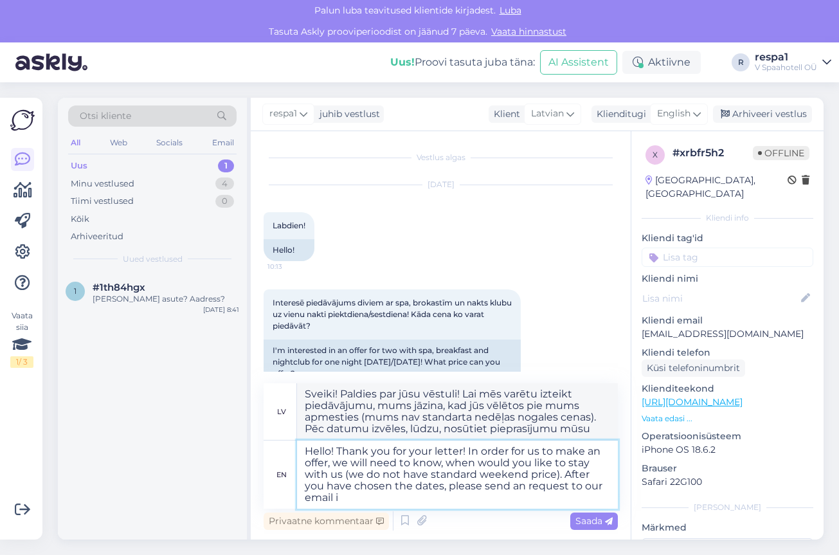
type textarea "Hello! Thank you for your letter! In order for us to make an offer, we will nee…"
type textarea "Sveiki! Paldies par jūsu vēstuli! Lai mēs varētu izteikt piedāvājumu, mums jāzi…"
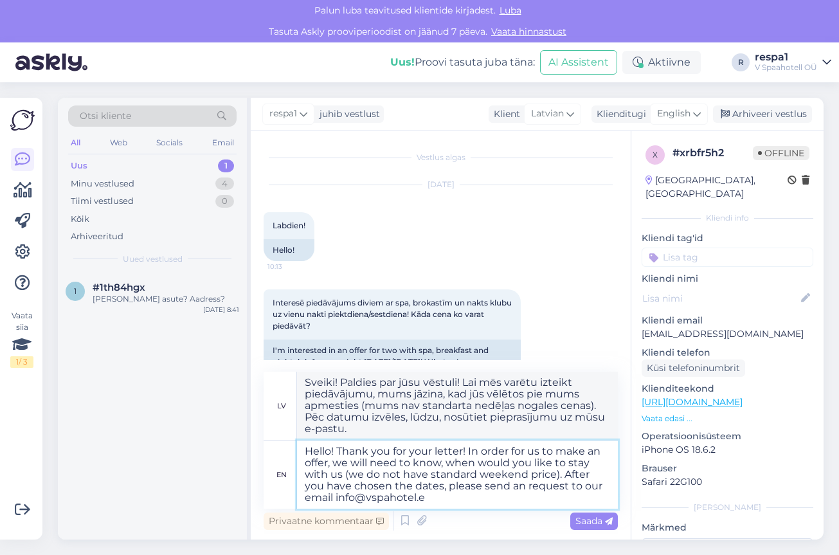
type textarea "Hello! Thank you for your letter! In order for us to make an offer, we will nee…"
type textarea "Sveiki! Paldies par jūsu vēstuli! Lai mēs varētu izteikt piedāvājumu, mums jāzi…"
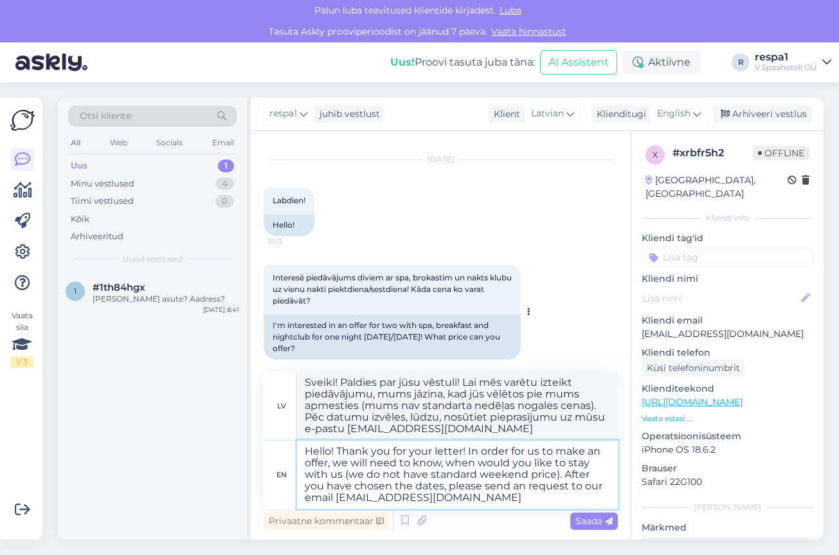
scroll to position [39, 0]
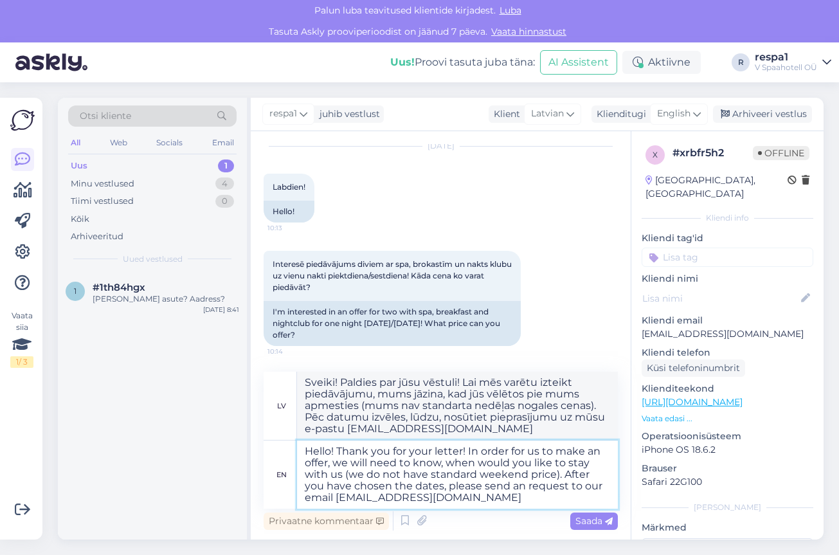
click at [498, 491] on textarea "Hello! Thank you for your letter! In order for us to make an offer, we will nee…" at bounding box center [457, 475] width 321 height 68
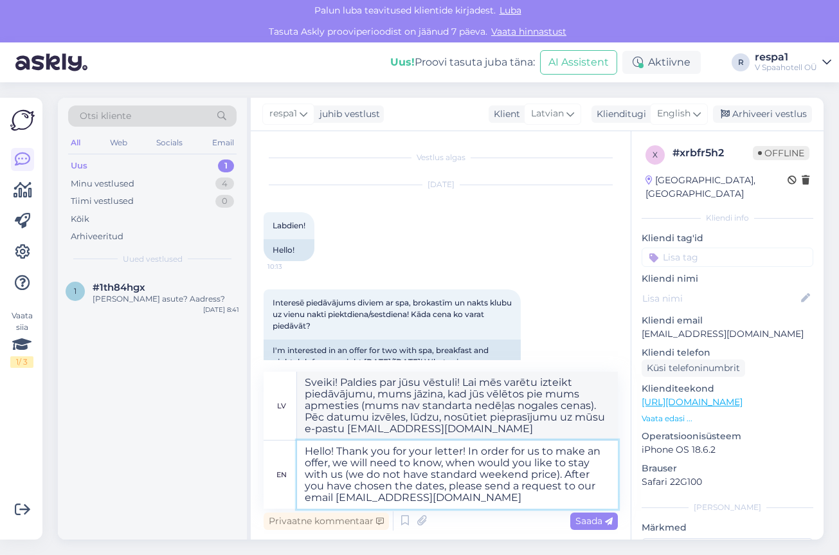
click at [439, 500] on textarea "Hello! Thank you for your letter! In order for us to make an offer, we will nee…" at bounding box center [457, 475] width 321 height 68
type textarea "Hello! Thank you for your letter! In order for us to make an offer, we will nee…"
type textarea "Sveiki! Paldies par jūsu vēstuli! Lai mēs varētu izteikt piedāvājumu, mums jāzi…"
type textarea "Hello! Thank you for your letter! In order for us to make an offer, we will nee…"
type textarea "Sveiki! Paldies par jūsu vēstuli! Lai mēs varētu izteikt piedāvājumu, mums jāzi…"
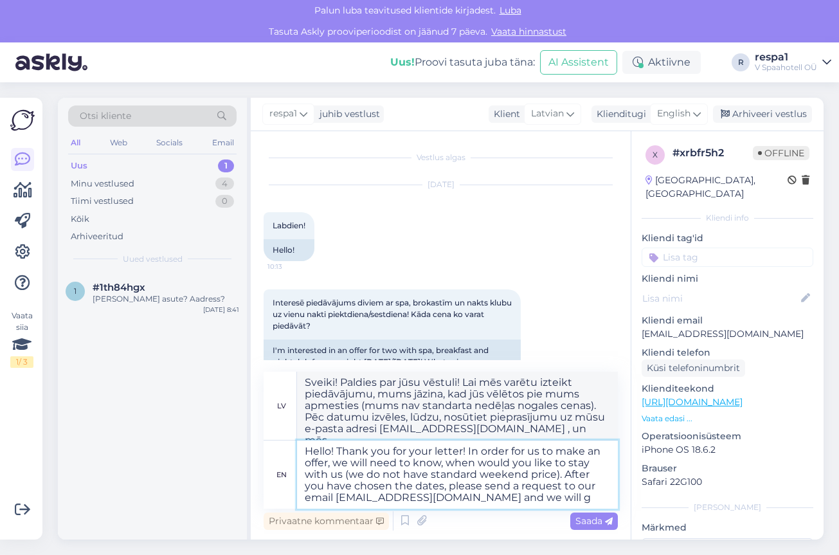
type textarea "Hello! Thank you for your letter! In order for us to make an offer, we will nee…"
type textarea "Sveiki! Paldies par jūsu vēstuli! Lai mēs varētu izteikt piedāvājumu, mums jāzi…"
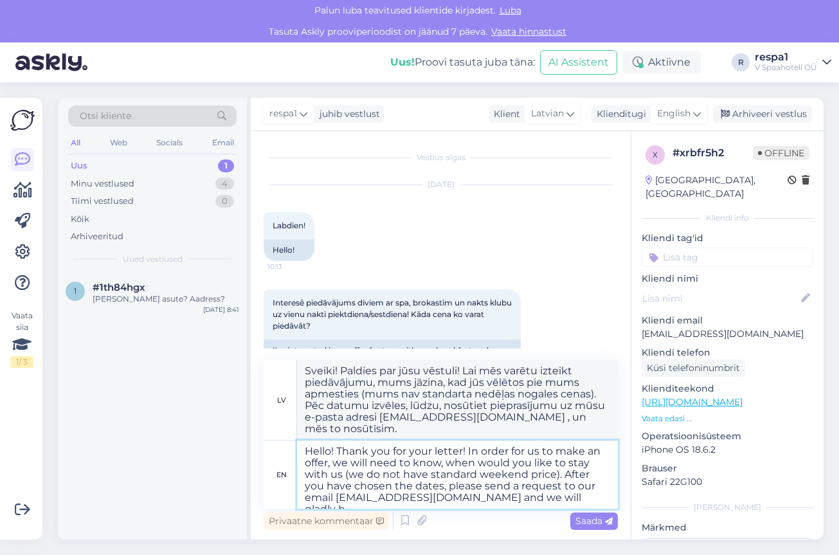
type textarea "Hello! Thank you for your letter! In order for us to make an offer, we will nee…"
type textarea "Sveiki! Paldies par jūsu vēstuli! Lai mēs varētu izteikt piedāvājumu, mums jāzi…"
type textarea "Hello! Thank you for your letter! In order for us to make an offer, we will nee…"
type textarea "Sveiki! Paldies par jūsu vēstuli! Lai mēs varētu izteikt piedāvājumu, mums jāzi…"
type textarea "Hello! Thank you for your letter! In order for us to make an offer, we will nee…"
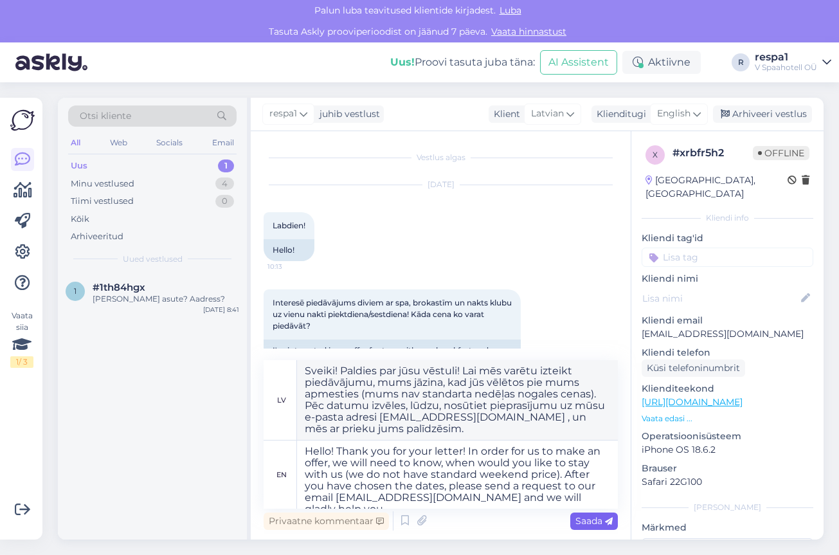
click at [594, 524] on span "Saada" at bounding box center [594, 521] width 37 height 12
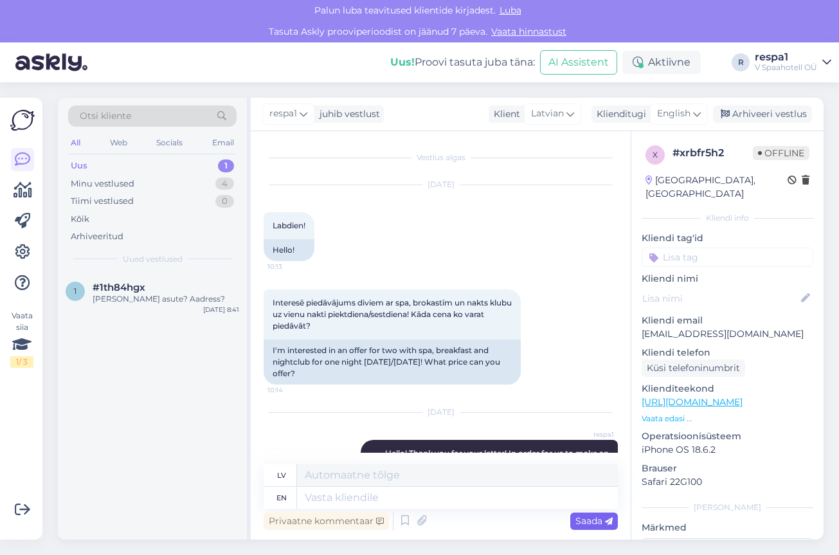
scroll to position [154, 0]
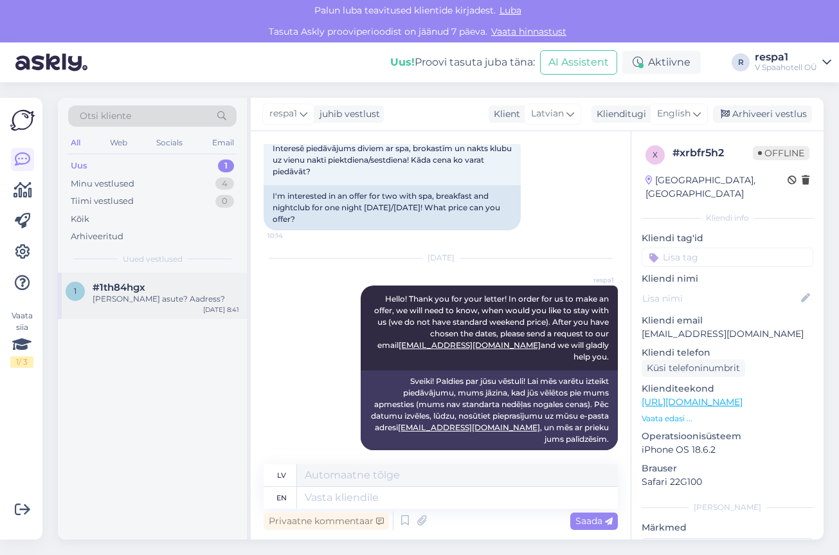
click at [152, 300] on div "[PERSON_NAME] asute? Aadress?" at bounding box center [166, 299] width 147 height 12
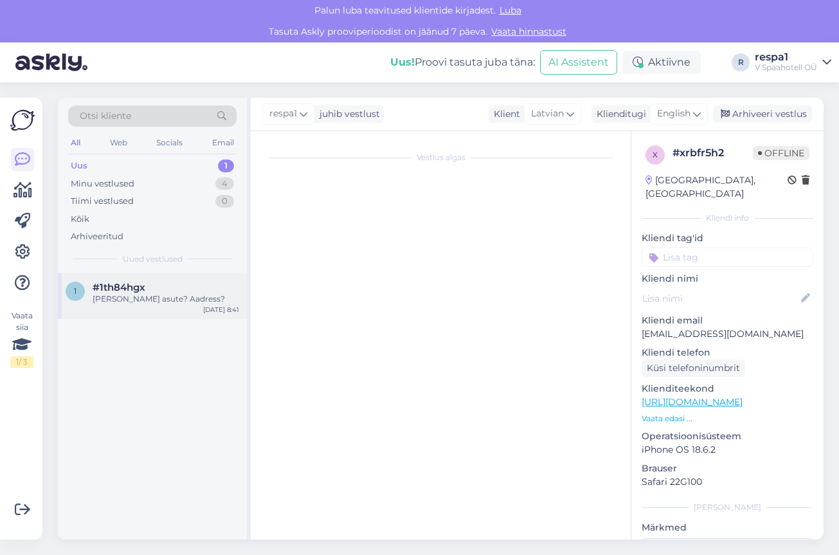
scroll to position [0, 0]
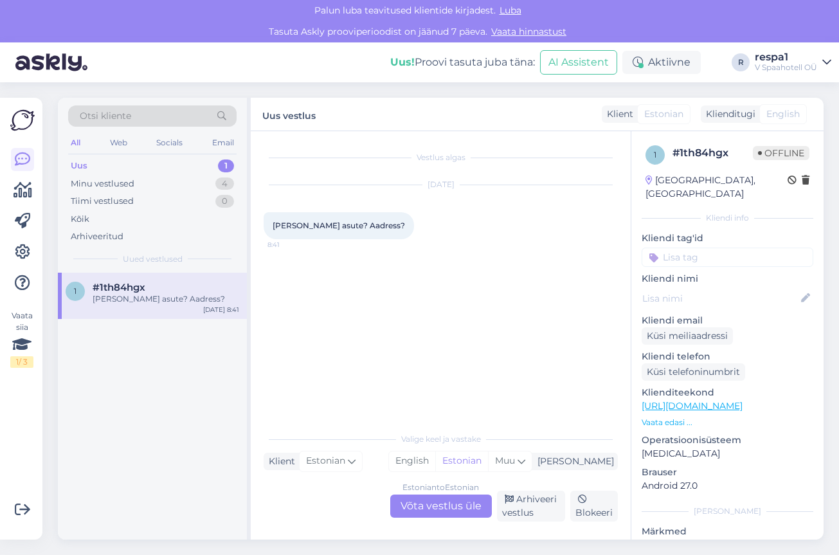
click at [433, 504] on div "Estonian to Estonian Võta vestlus üle" at bounding box center [441, 506] width 102 height 23
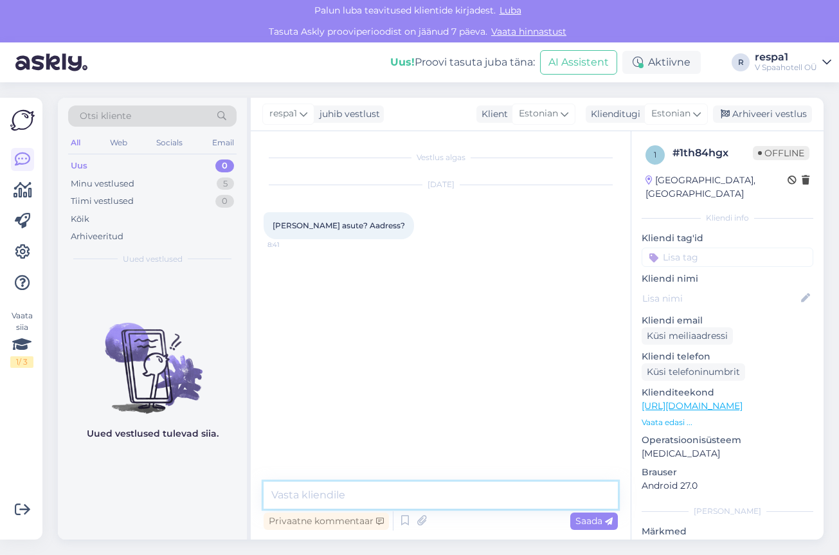
click at [361, 498] on textarea at bounding box center [441, 495] width 354 height 27
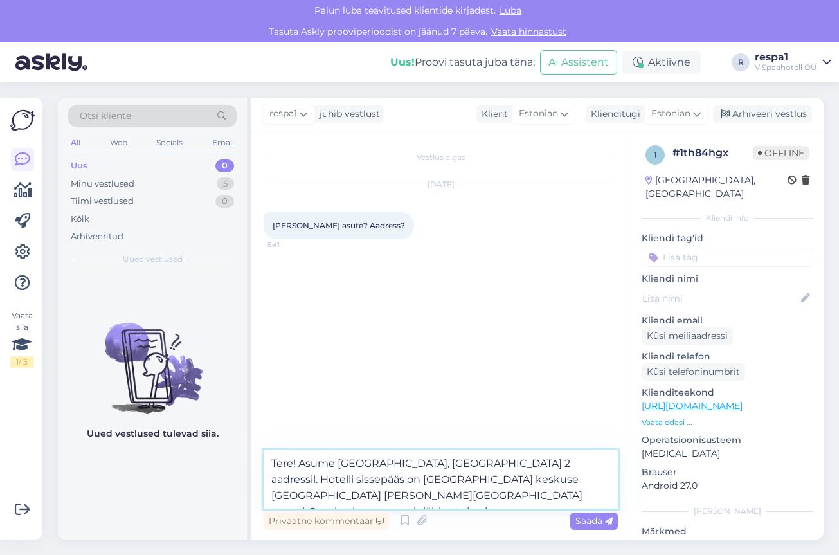
click at [499, 480] on textarea "Tere! Asume [GEOGRAPHIC_DATA], [GEOGRAPHIC_DATA] 2 aadressil. Hotelli sissepääs…" at bounding box center [441, 479] width 354 height 59
click at [510, 495] on textarea "Tere! Asume [GEOGRAPHIC_DATA], [GEOGRAPHIC_DATA] 2 aadressil. Hotelli sissepääs…" at bounding box center [441, 479] width 354 height 59
type textarea "Tere! Asume [GEOGRAPHIC_DATA], [GEOGRAPHIC_DATA] 2 aadressil. Hotelli sissepääs…"
click at [601, 527] on div "Saada" at bounding box center [594, 521] width 48 height 17
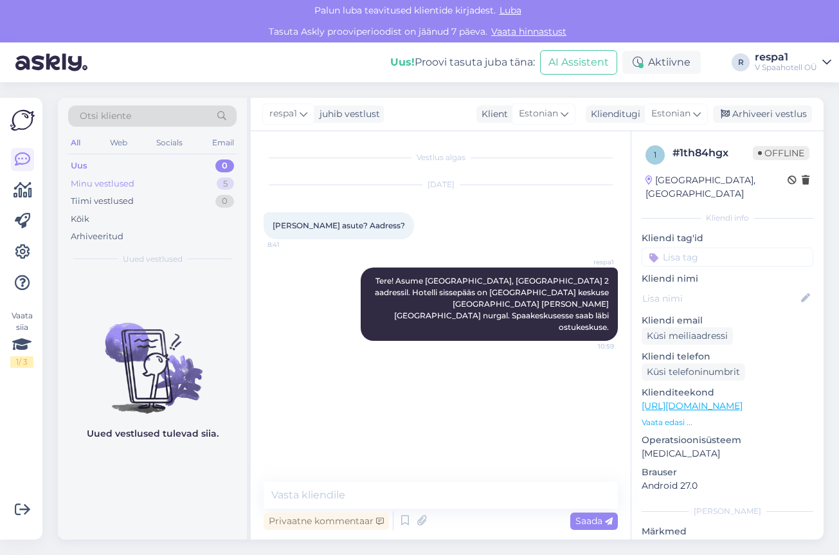
click at [120, 181] on div "Minu vestlused" at bounding box center [103, 183] width 64 height 13
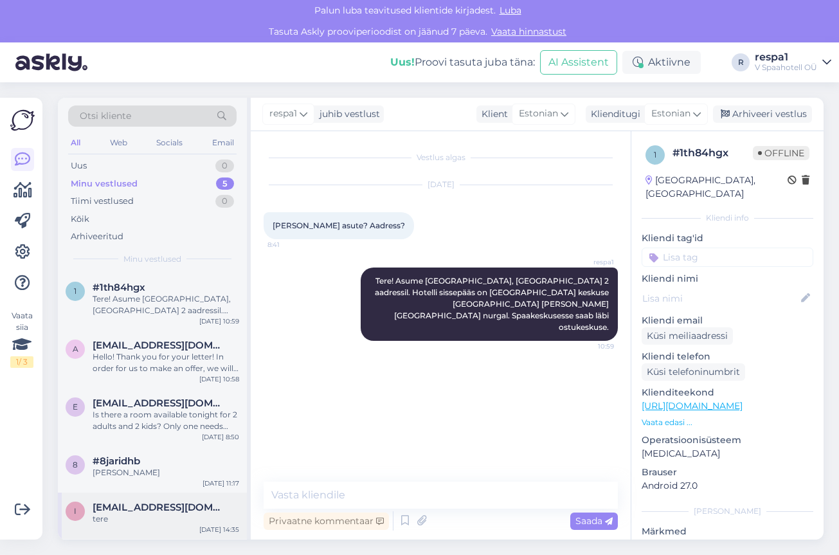
click at [175, 517] on div "tere" at bounding box center [166, 519] width 147 height 12
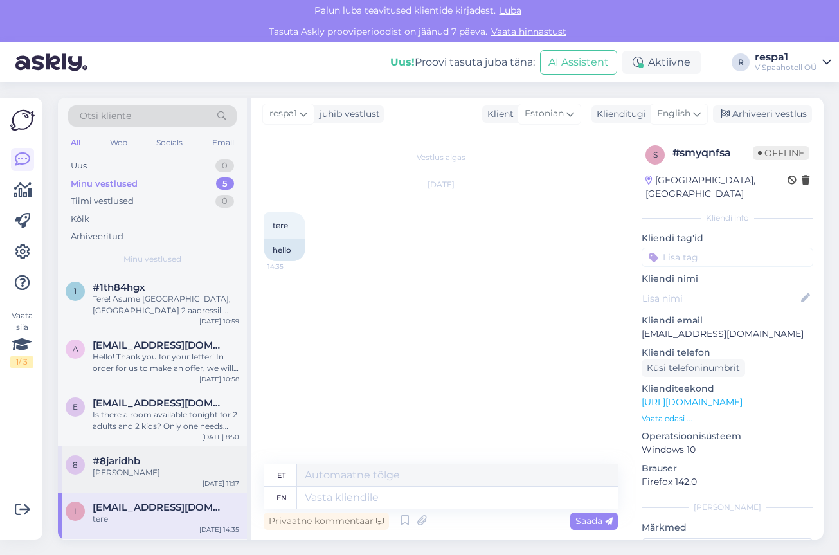
click at [161, 469] on div "[PERSON_NAME]" at bounding box center [166, 473] width 147 height 12
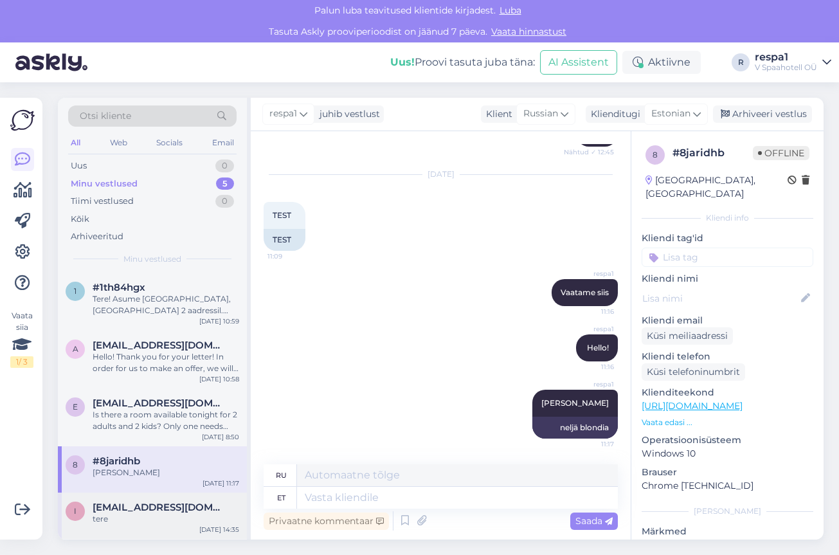
click at [163, 512] on span "[EMAIL_ADDRESS][DOMAIN_NAME]" at bounding box center [160, 508] width 134 height 12
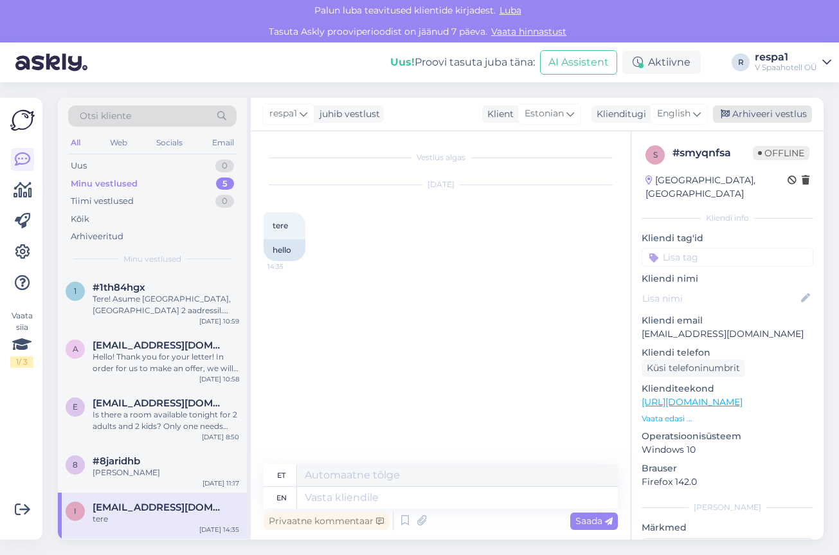
click at [770, 112] on div "Arhiveeri vestlus" at bounding box center [762, 113] width 99 height 17
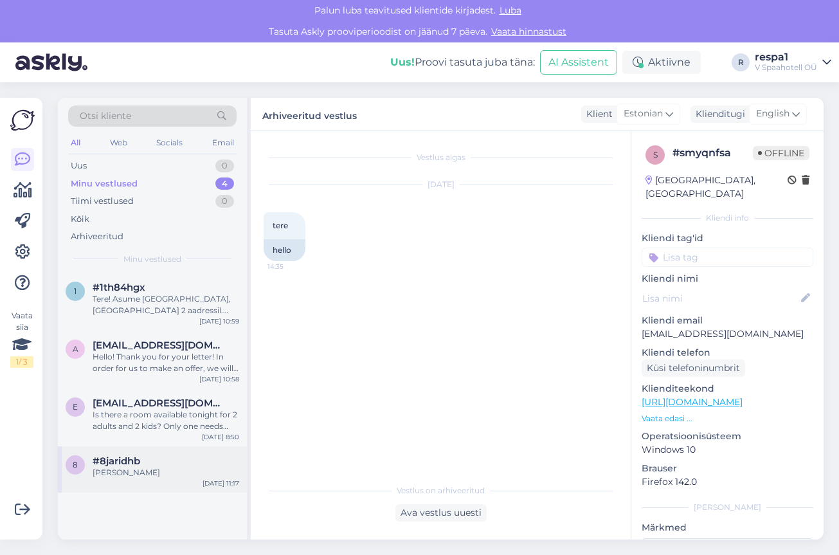
click at [164, 476] on div "[PERSON_NAME]" at bounding box center [166, 473] width 147 height 12
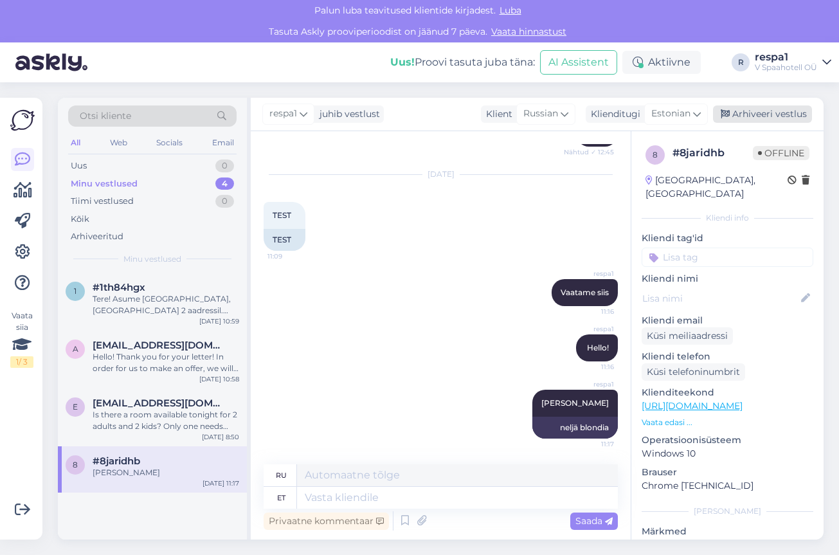
click at [790, 118] on div "Arhiveeri vestlus" at bounding box center [762, 113] width 99 height 17
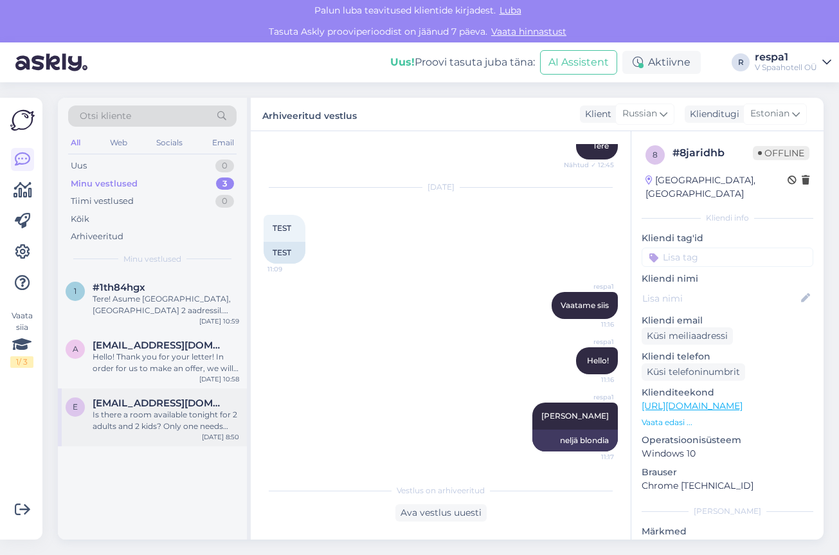
click at [168, 433] on div "e [EMAIL_ADDRESS][DOMAIN_NAME] Is there a room available tonight for 2 adults a…" at bounding box center [152, 417] width 189 height 58
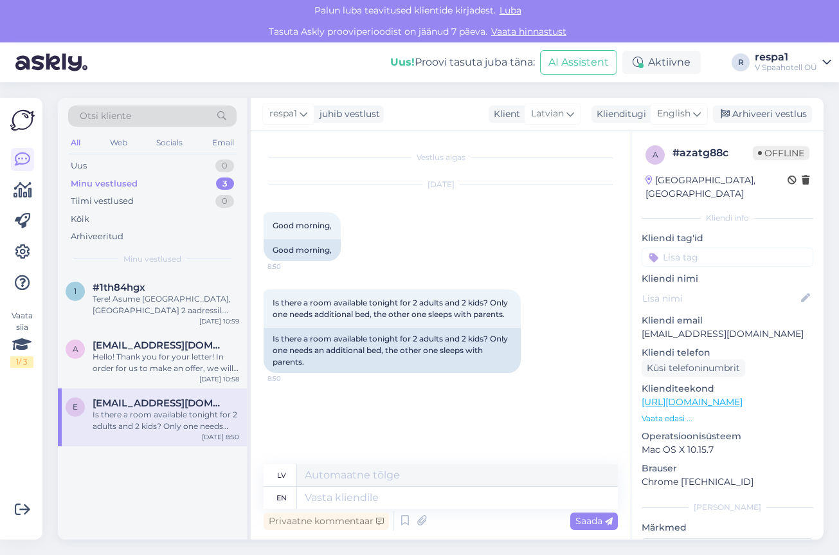
scroll to position [0, 0]
click at [781, 110] on div "Arhiveeri vestlus" at bounding box center [762, 113] width 99 height 17
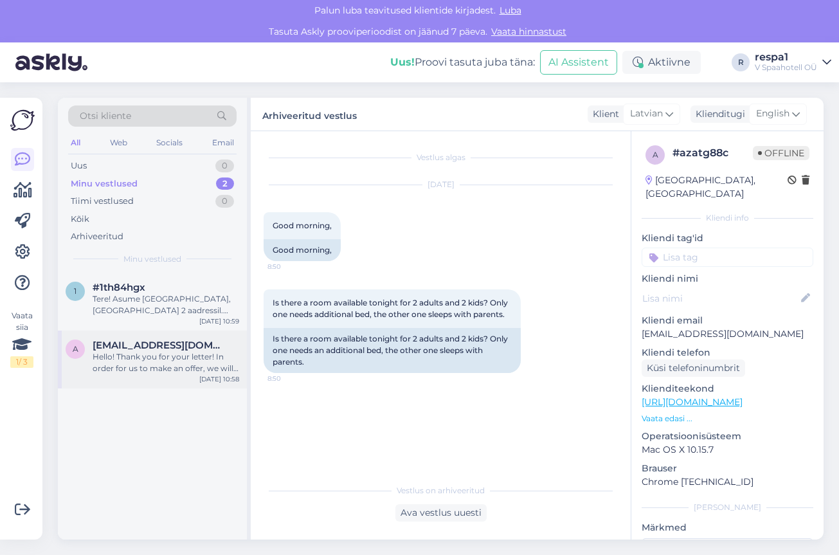
click at [176, 376] on div "a [EMAIL_ADDRESS][DOMAIN_NAME] Hello! Thank you for your letter! In order for u…" at bounding box center [152, 360] width 189 height 58
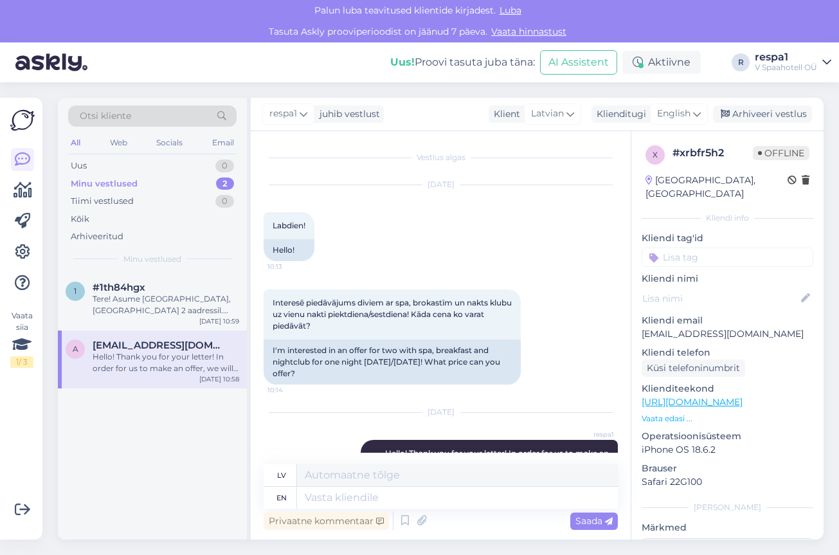
scroll to position [154, 0]
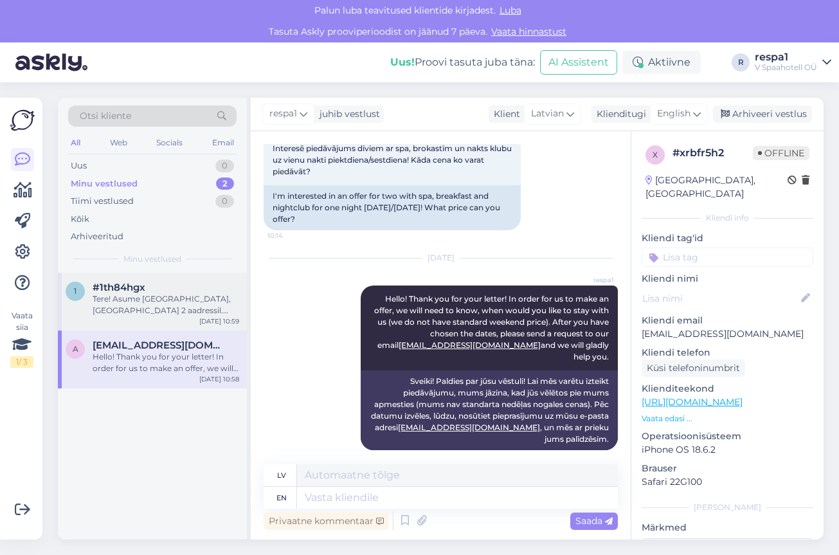
click at [174, 302] on div "Tere! Asume [GEOGRAPHIC_DATA], [GEOGRAPHIC_DATA] 2 aadressil. Hotelli sissepääs…" at bounding box center [166, 304] width 147 height 23
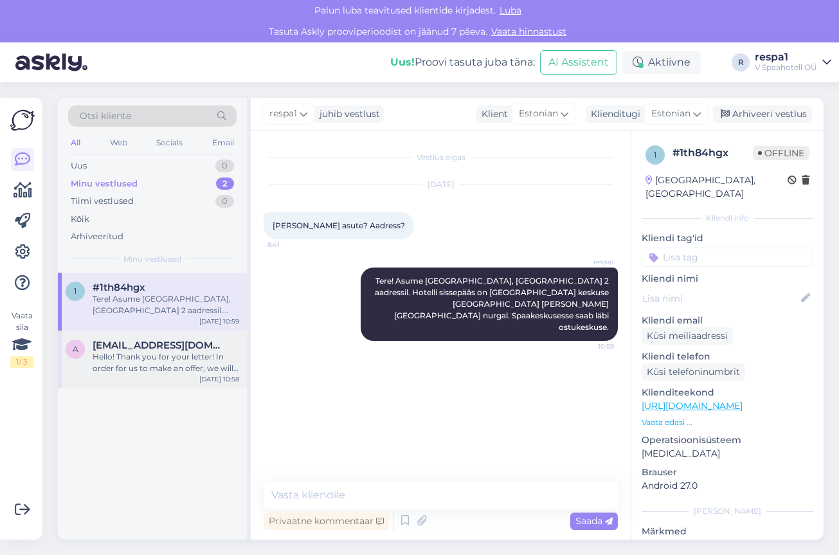
click at [189, 366] on div "Hello! Thank you for your letter! In order for us to make an offer, we will nee…" at bounding box center [166, 362] width 147 height 23
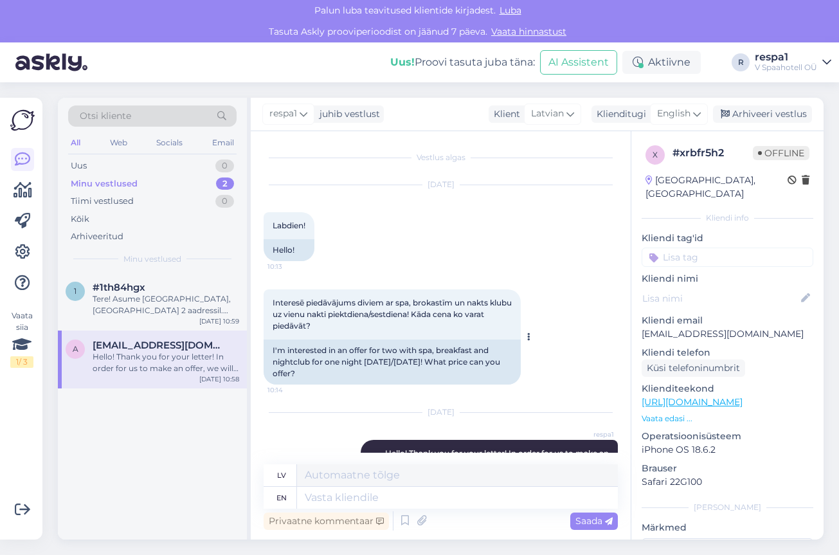
scroll to position [154, 0]
